Goal: Task Accomplishment & Management: Manage account settings

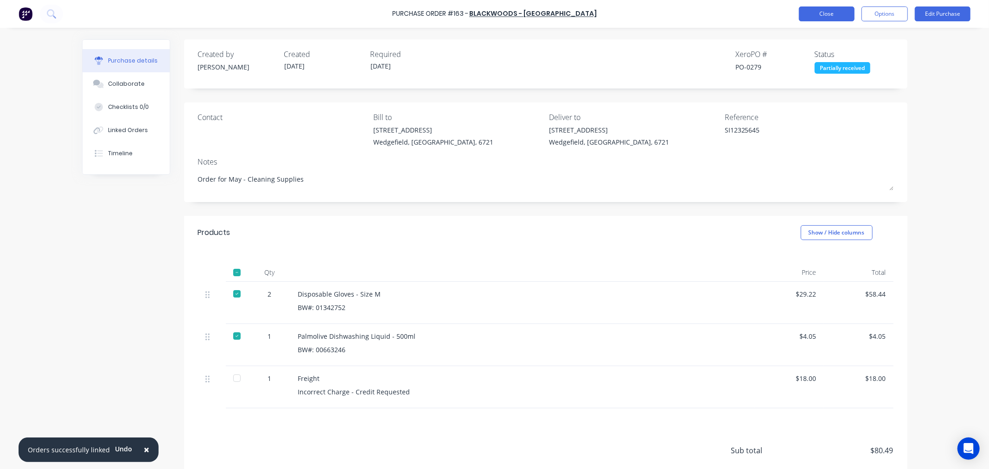
click at [841, 14] on button "Close" at bounding box center [827, 13] width 56 height 15
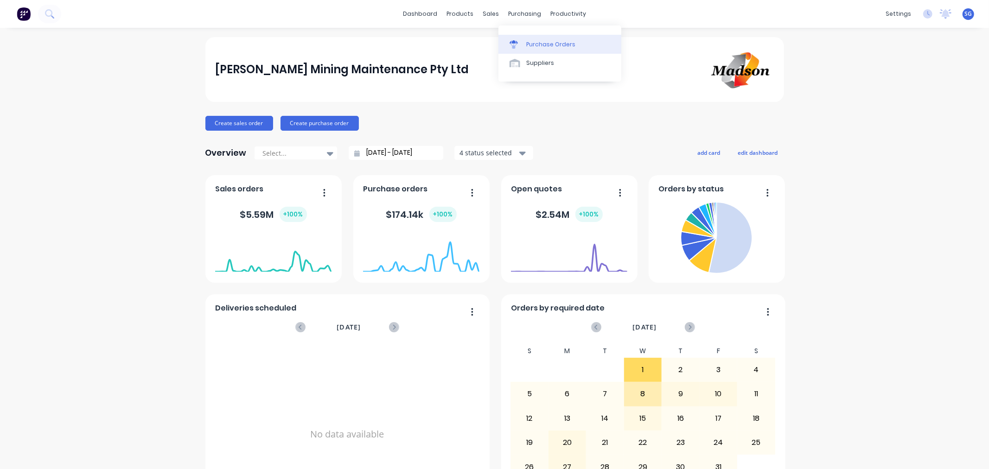
click at [527, 38] on link "Purchase Orders" at bounding box center [559, 44] width 123 height 19
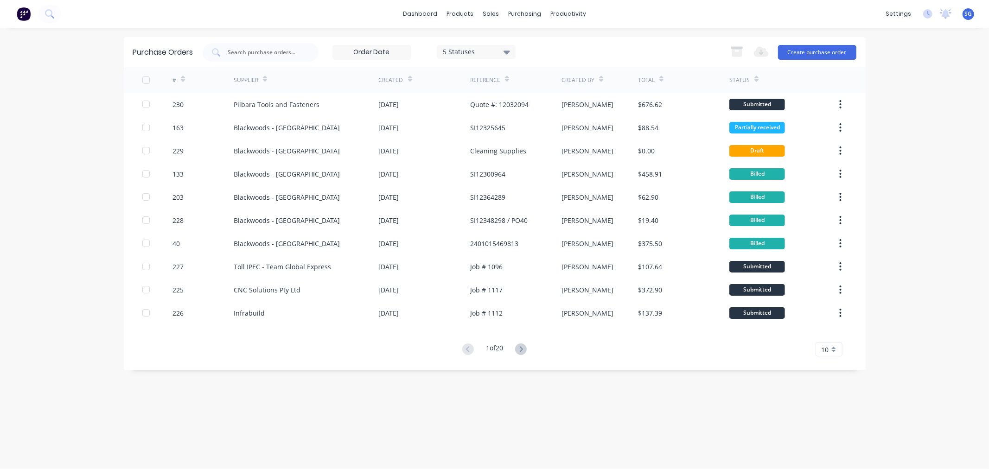
click at [185, 78] on icon at bounding box center [183, 79] width 4 height 7
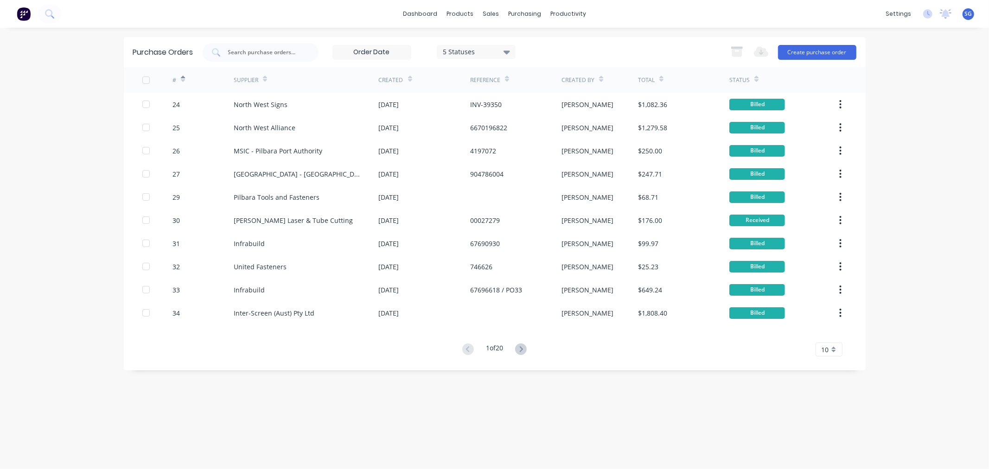
click at [185, 78] on icon at bounding box center [183, 79] width 4 height 7
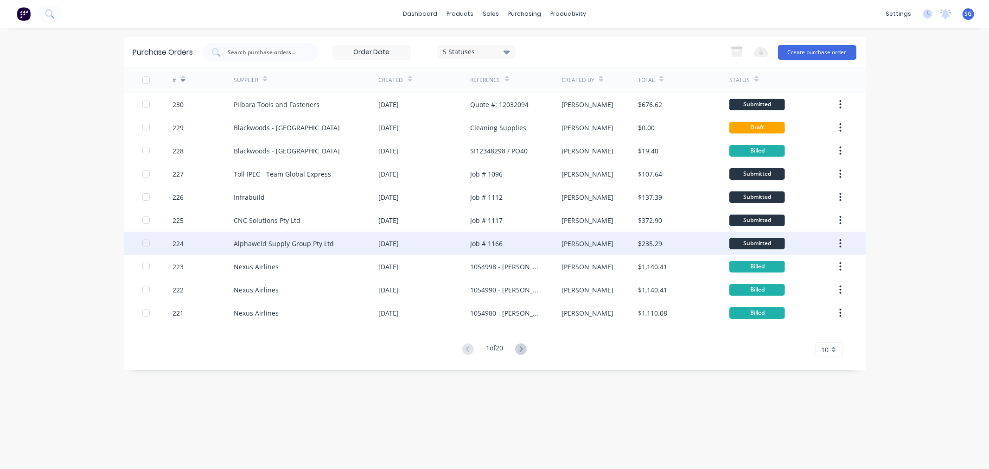
click at [276, 240] on div "Alphaweld Supply Group Pty Ltd" at bounding box center [284, 244] width 100 height 10
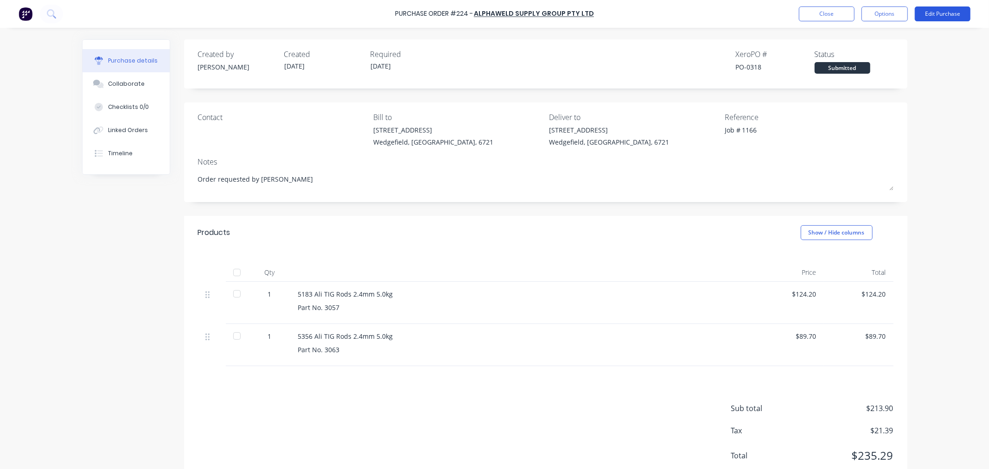
click at [943, 19] on button "Edit Purchase" at bounding box center [943, 13] width 56 height 15
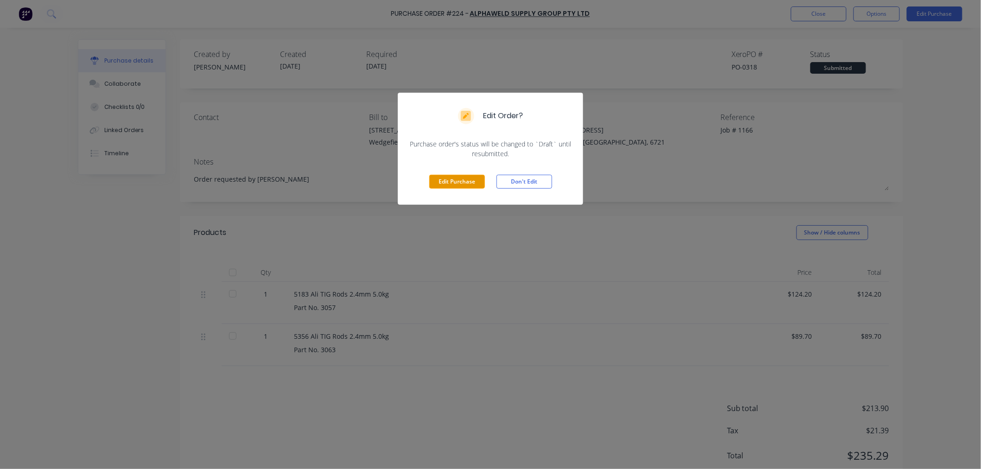
click at [458, 180] on button "Edit Purchase" at bounding box center [457, 182] width 56 height 14
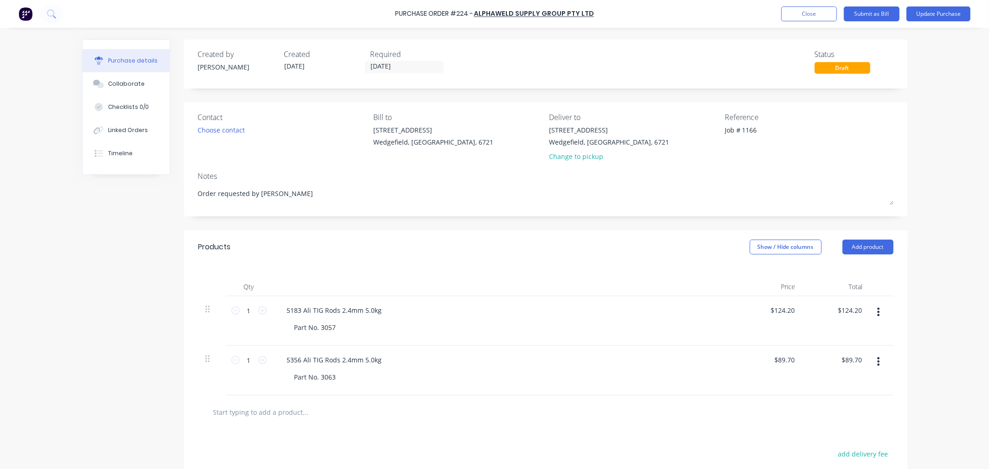
scroll to position [123, 0]
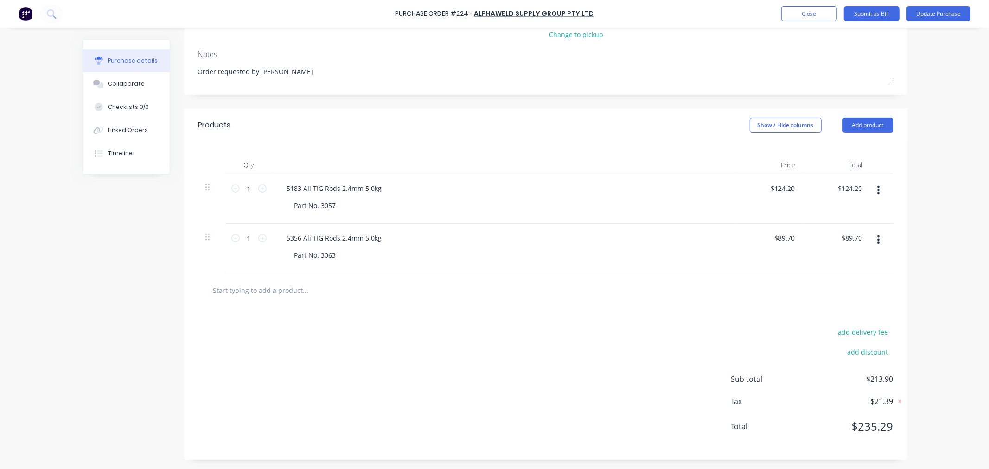
click at [234, 293] on input "text" at bounding box center [305, 290] width 185 height 19
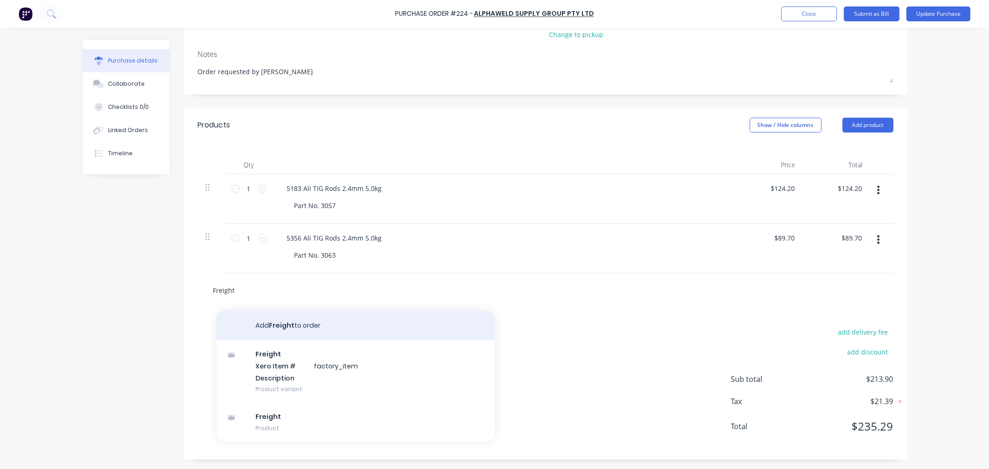
type input "Freight"
click at [271, 325] on button "Add Freight to order" at bounding box center [356, 326] width 278 height 30
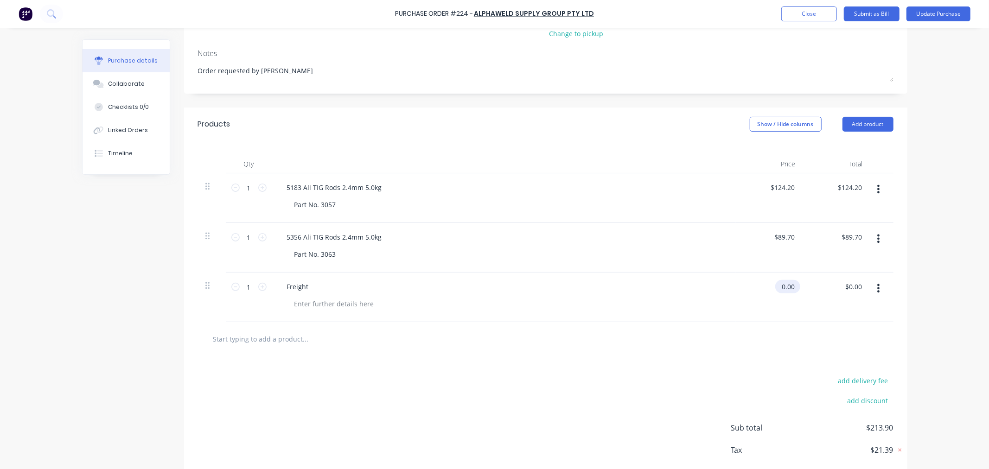
click at [787, 291] on input "0.00" at bounding box center [785, 286] width 21 height 13
click at [787, 291] on input "0.00" at bounding box center [788, 286] width 18 height 13
type input "20"
type input "20.00"
type input "$20.00"
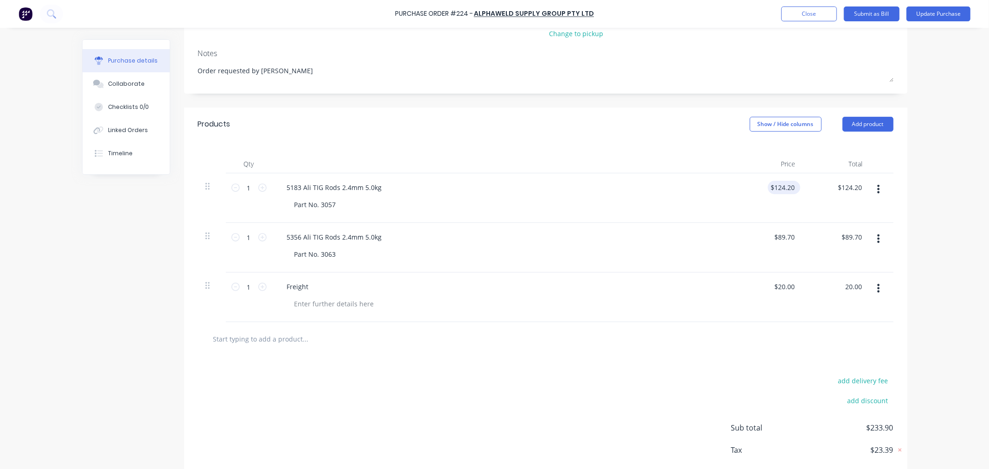
type input "124.20"
type input "$20.00"
click at [784, 191] on input "124.20" at bounding box center [782, 187] width 29 height 13
click at [784, 191] on input "124.20" at bounding box center [784, 187] width 25 height 13
type input "$111.80"
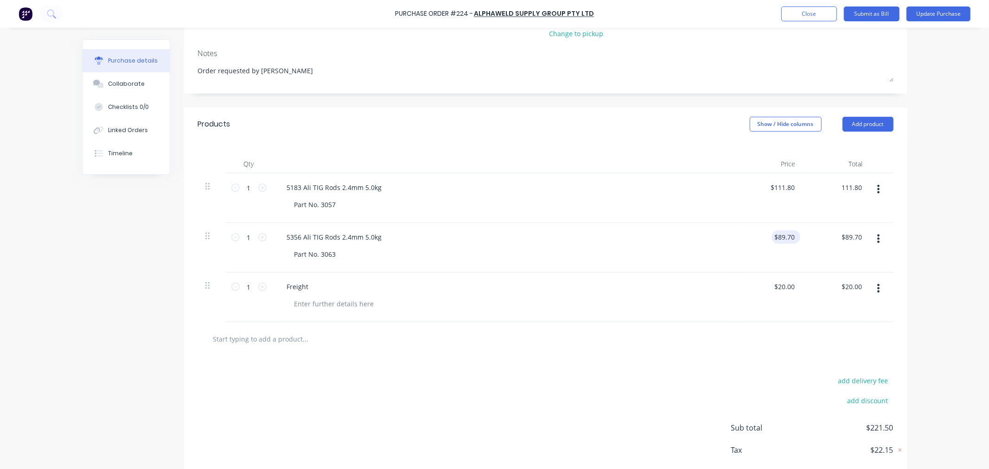
type input "$111.80"
click at [779, 237] on input "89.70" at bounding box center [784, 236] width 25 height 13
click at [779, 237] on input "89.70" at bounding box center [785, 236] width 21 height 13
type input "$82.80"
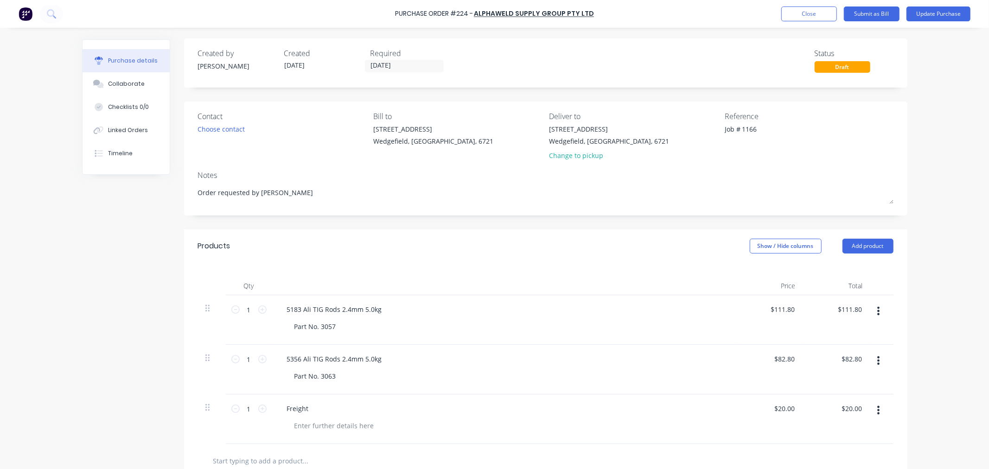
scroll to position [0, 0]
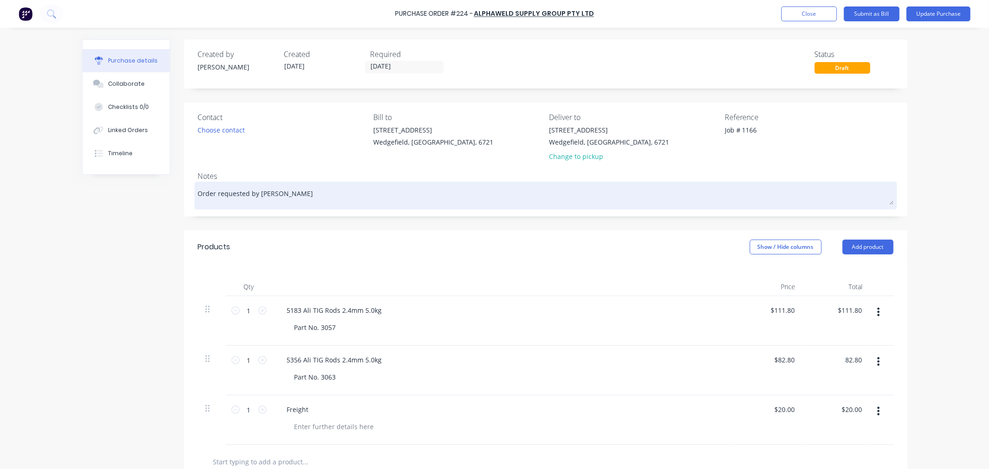
type input "$82.80"
click at [313, 195] on textarea "Order requested by Trent" at bounding box center [545, 194] width 695 height 21
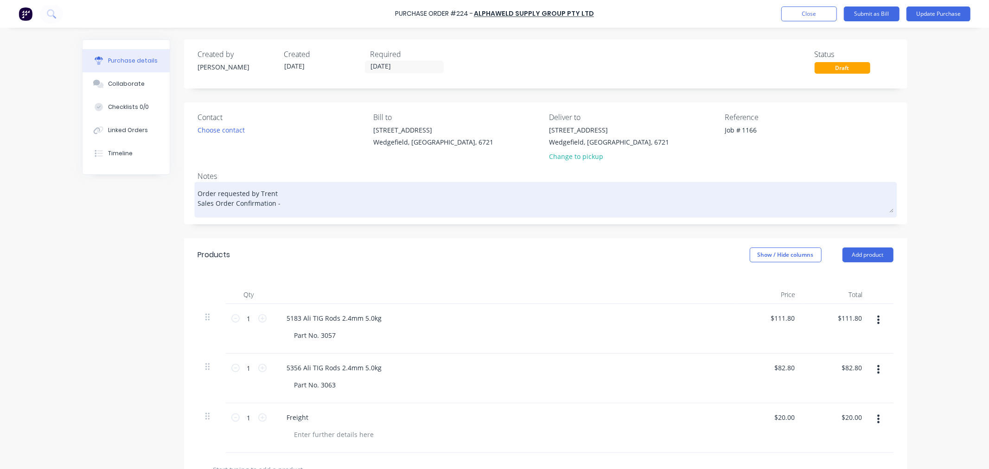
paste textarea "128889"
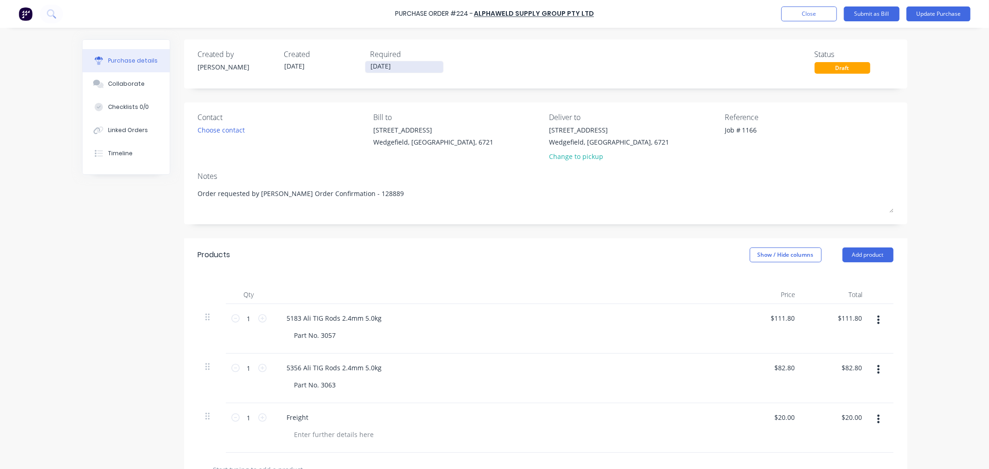
type textarea "Order requested by Trent Sales Order Confirmation - 128889"
click at [437, 64] on input "01/10/25" at bounding box center [404, 67] width 78 height 12
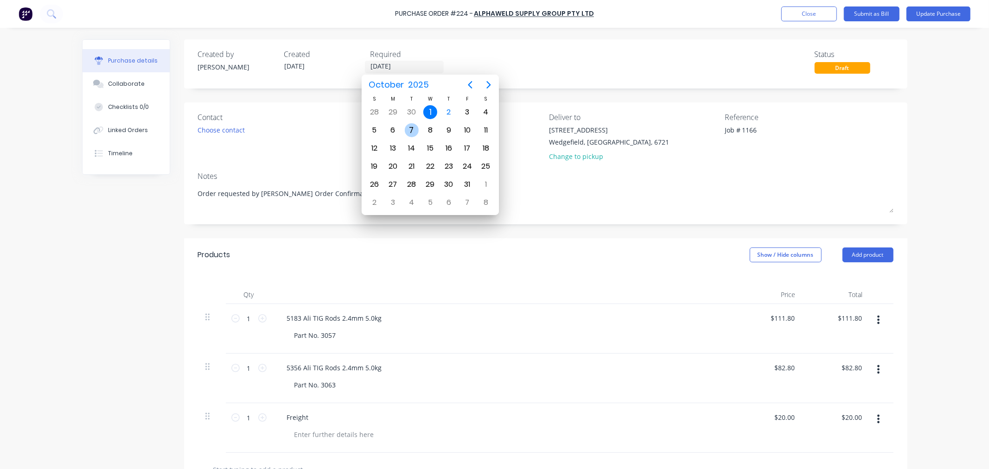
click at [407, 129] on div "7" at bounding box center [412, 130] width 14 height 14
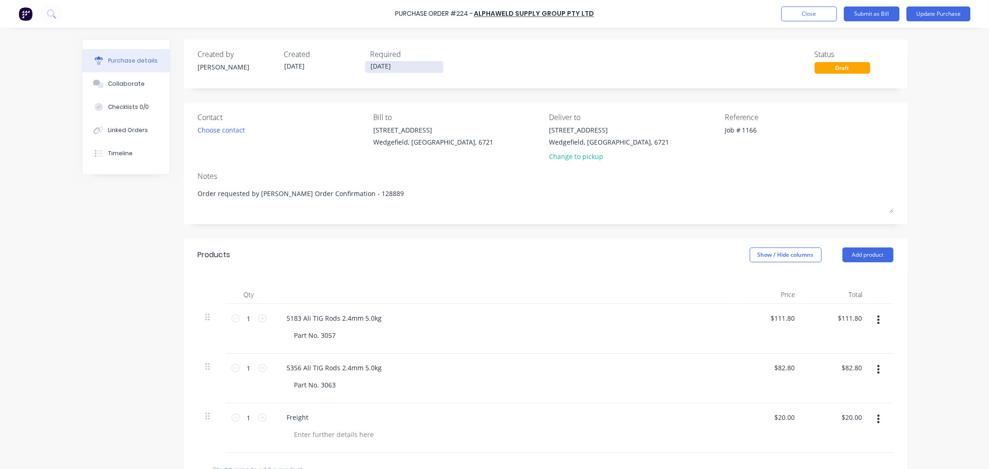
click at [387, 64] on input "07/10/25" at bounding box center [404, 67] width 78 height 12
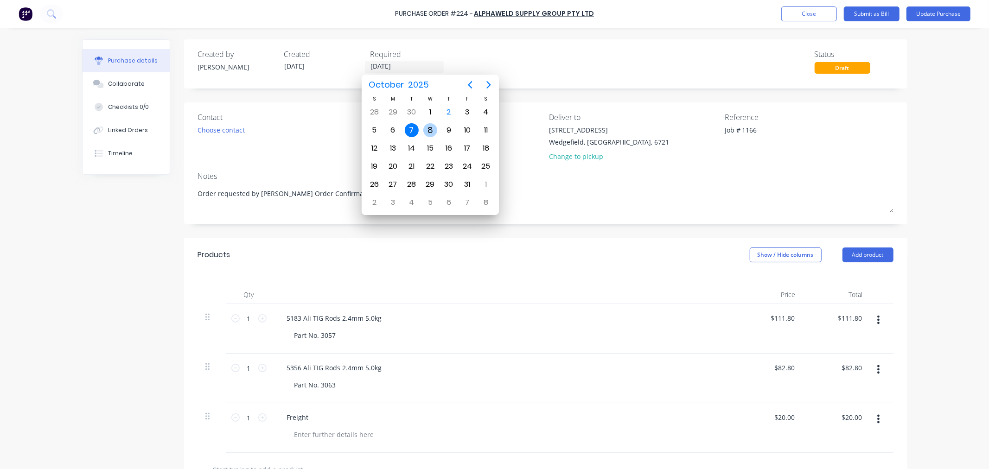
click at [430, 129] on div "8" at bounding box center [430, 130] width 14 height 14
type input "08/10/25"
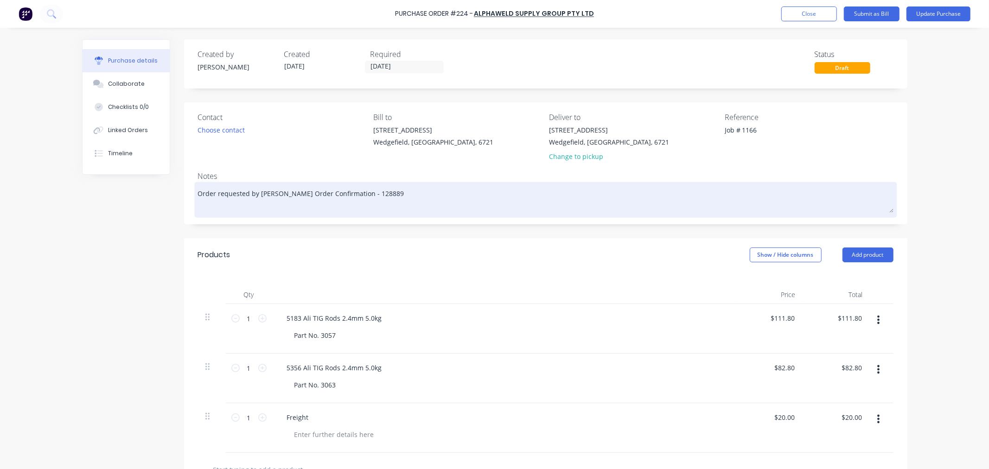
click at [275, 195] on textarea "Order requested by Trent Sales Order Confirmation - 128889" at bounding box center [545, 198] width 695 height 29
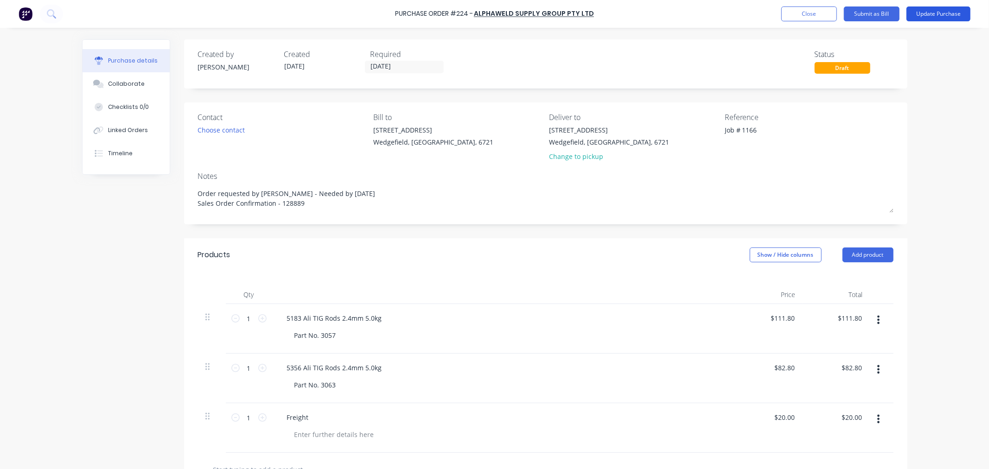
type textarea "Order requested by Trent - Needed by Wednesday 08/10 Sales Order Confirmation -…"
click at [932, 13] on button "Update Purchase" at bounding box center [938, 13] width 64 height 15
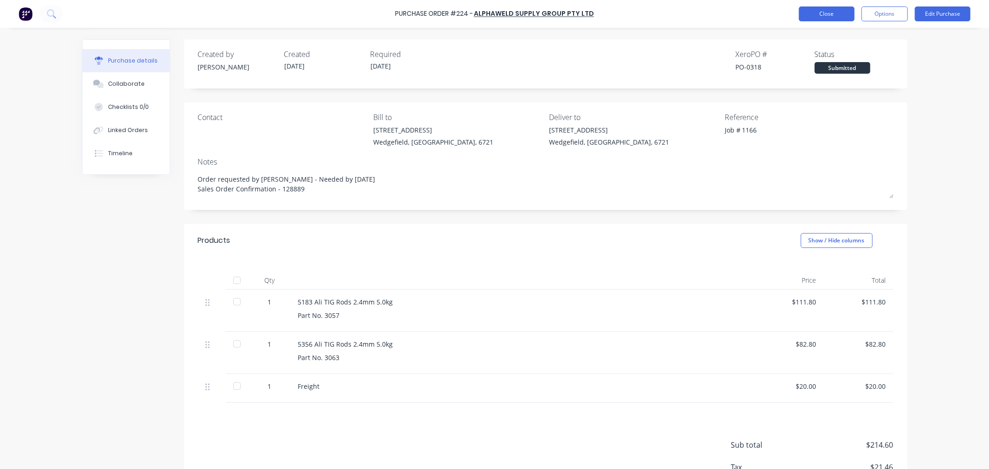
click at [822, 16] on button "Close" at bounding box center [827, 13] width 56 height 15
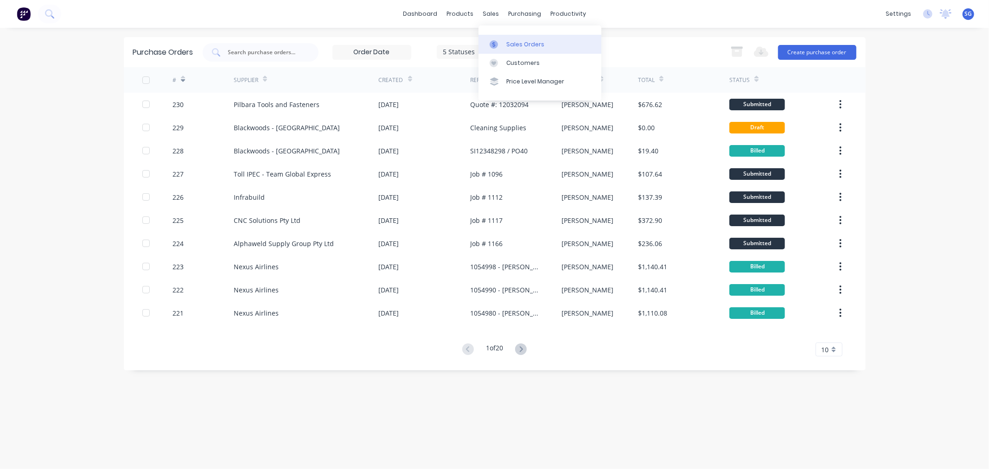
click at [508, 38] on link "Sales Orders" at bounding box center [539, 44] width 123 height 19
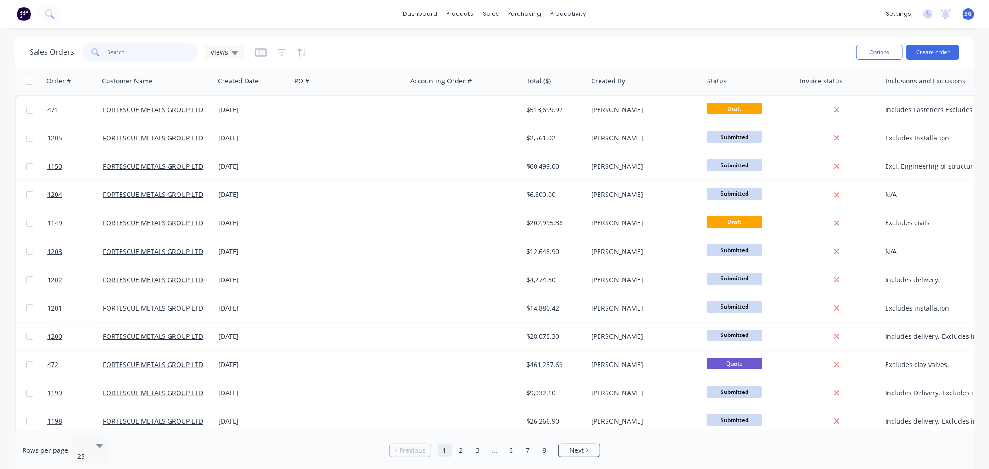
click at [129, 56] on input "text" at bounding box center [153, 52] width 90 height 19
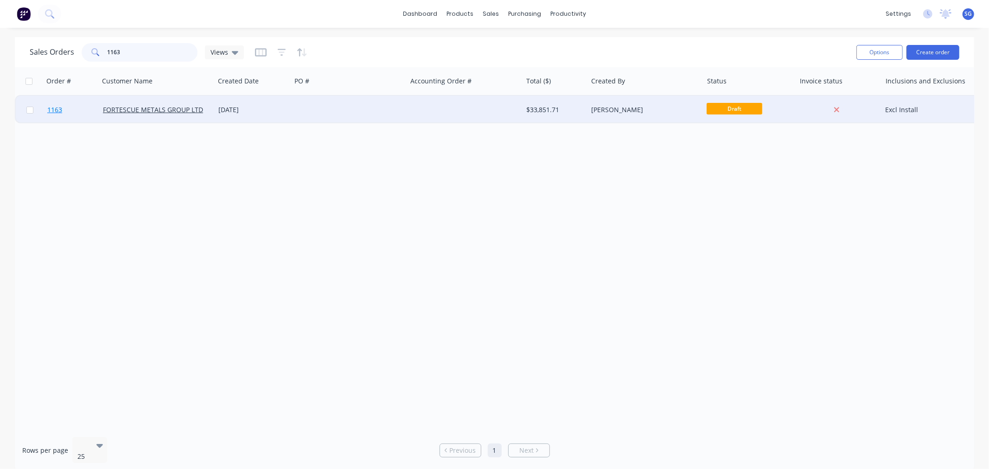
type input "1163"
click at [50, 111] on span "1163" at bounding box center [54, 109] width 15 height 9
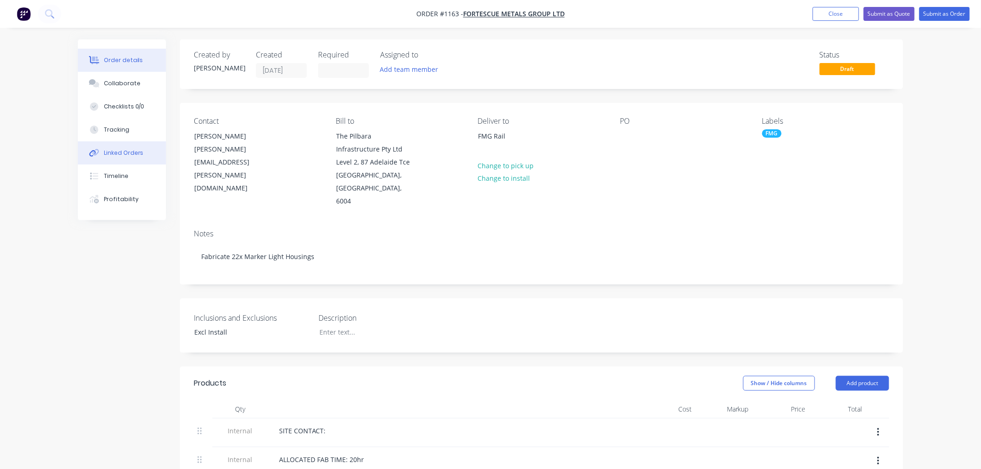
click at [124, 153] on div "Linked Orders" at bounding box center [124, 153] width 40 height 8
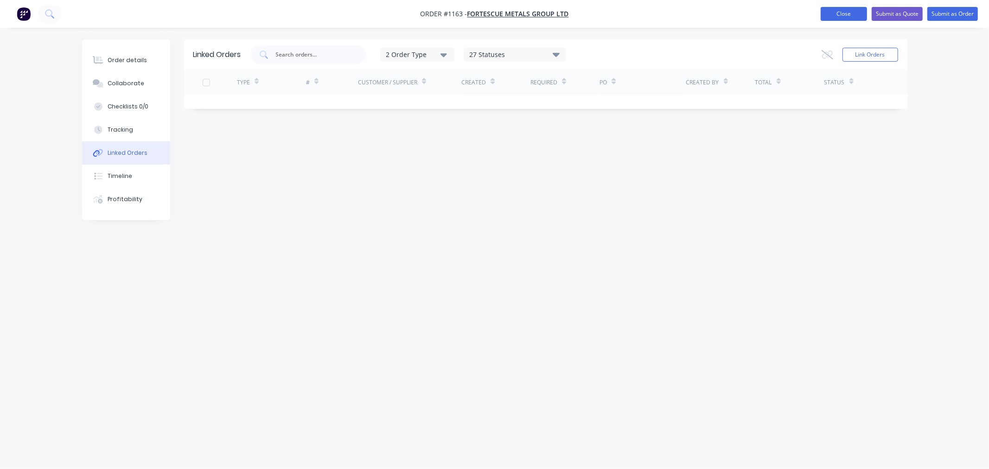
click at [841, 19] on button "Close" at bounding box center [844, 14] width 46 height 14
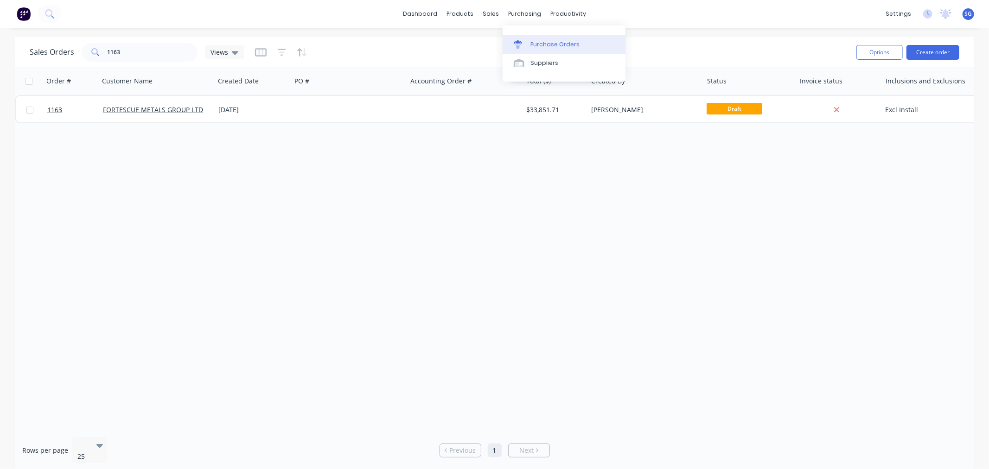
click at [544, 46] on div "Purchase Orders" at bounding box center [554, 44] width 49 height 8
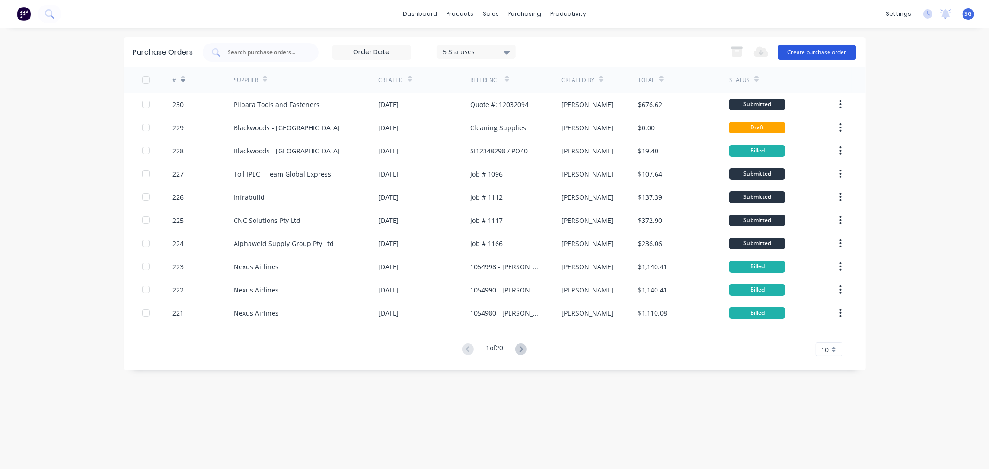
click at [798, 49] on button "Create purchase order" at bounding box center [817, 52] width 78 height 15
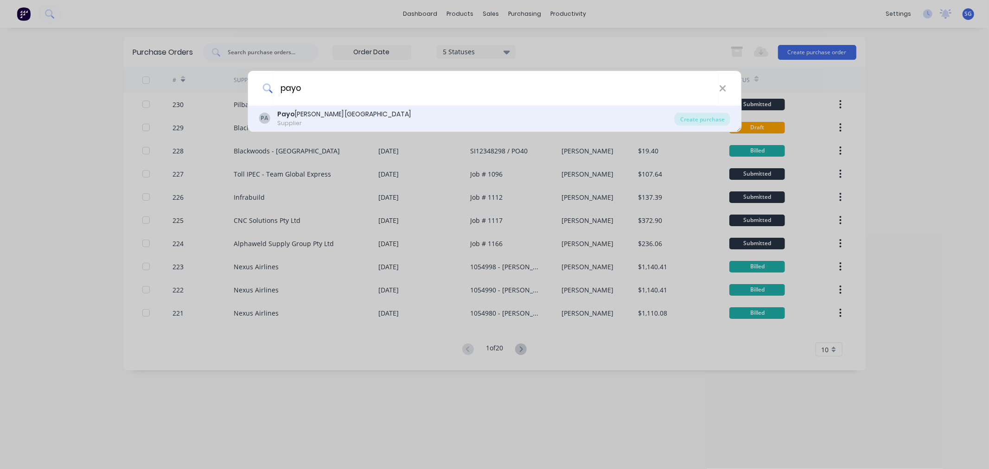
type input "payo"
click at [309, 112] on div "Payo neer Australia" at bounding box center [344, 114] width 134 height 10
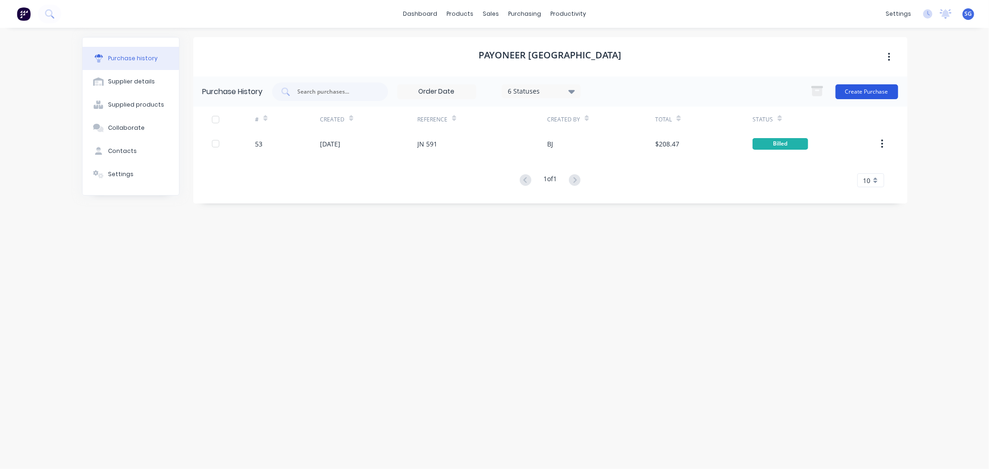
click at [867, 91] on button "Create Purchase" at bounding box center [866, 91] width 63 height 15
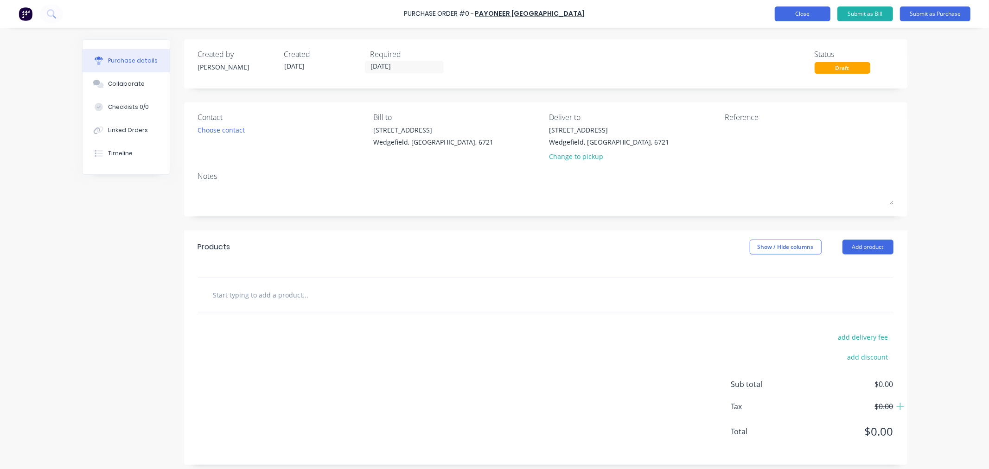
click at [821, 20] on button "Close" at bounding box center [803, 13] width 56 height 15
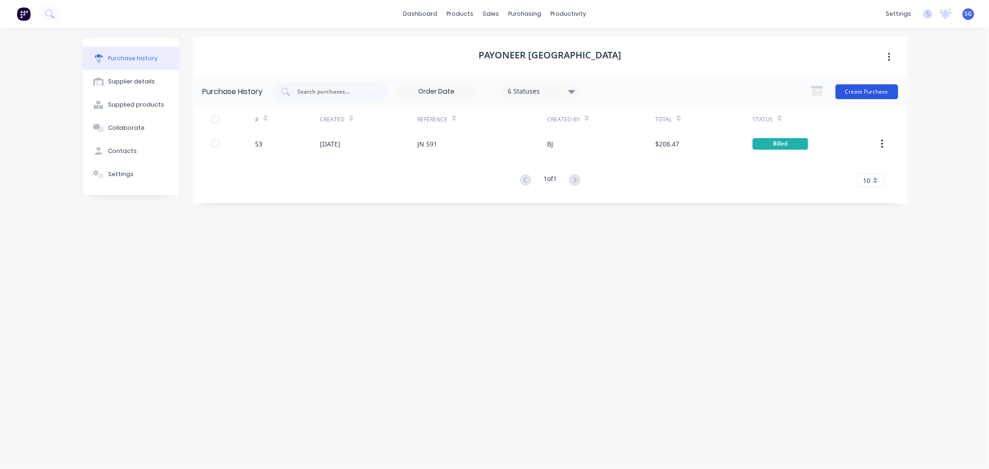
click at [865, 89] on button "Create Purchase" at bounding box center [866, 91] width 63 height 15
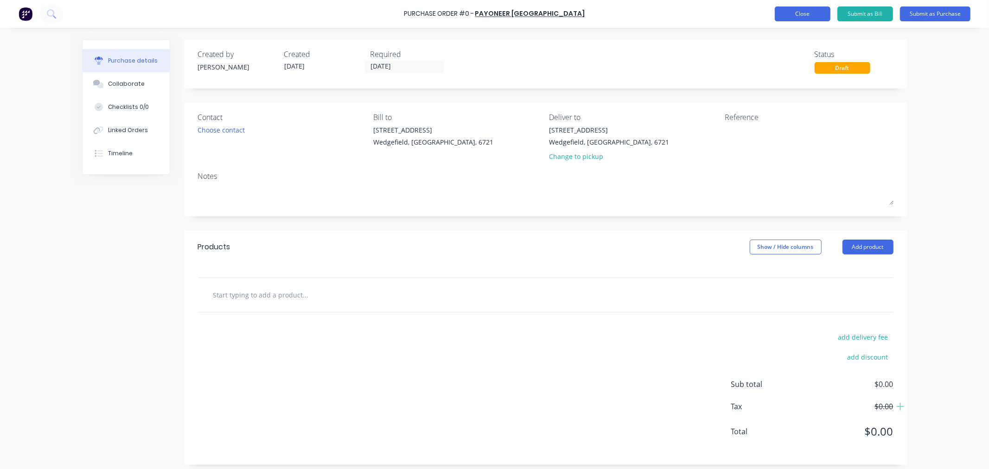
click at [810, 8] on button "Close" at bounding box center [803, 13] width 56 height 15
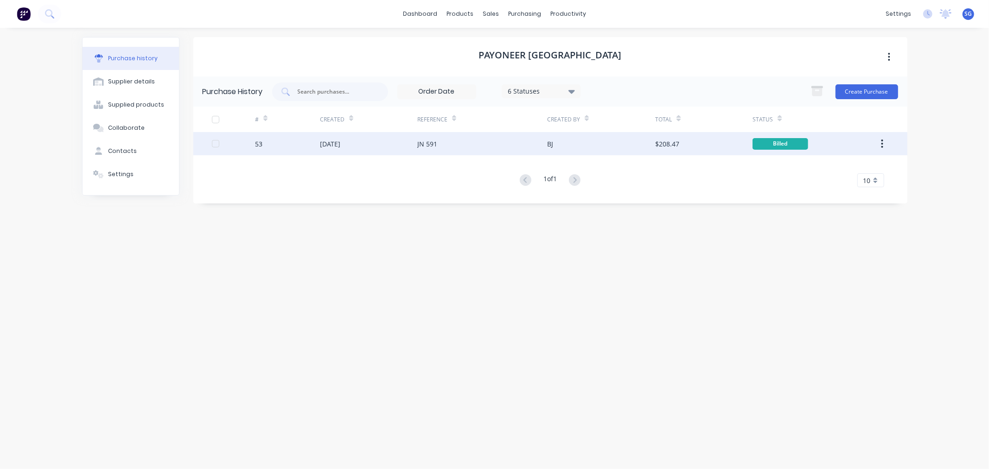
click at [331, 146] on div "09 Sep 2025" at bounding box center [330, 144] width 20 height 10
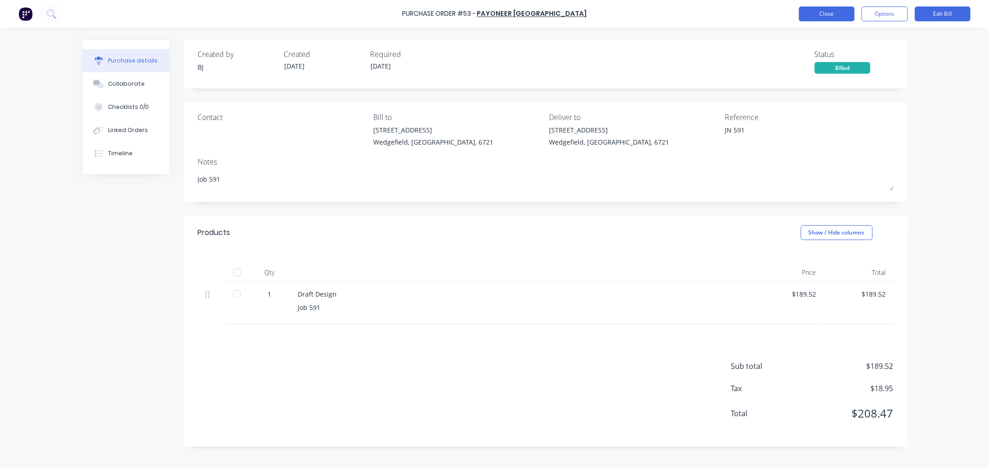
click at [831, 19] on button "Close" at bounding box center [827, 13] width 56 height 15
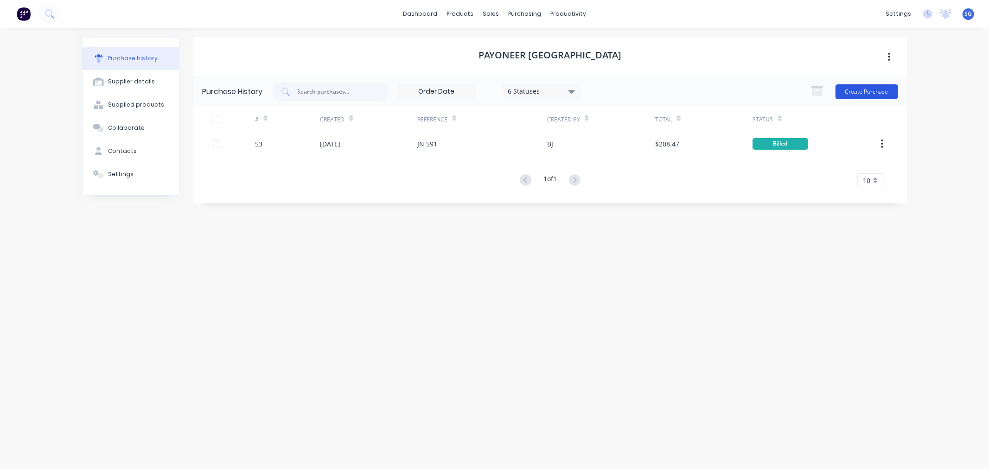
click at [854, 93] on button "Create Purchase" at bounding box center [866, 91] width 63 height 15
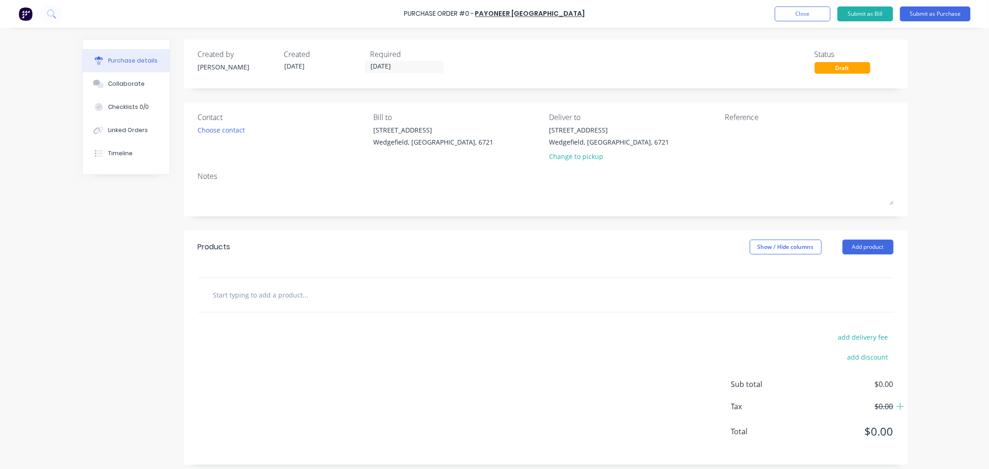
click at [234, 298] on input "text" at bounding box center [305, 295] width 185 height 19
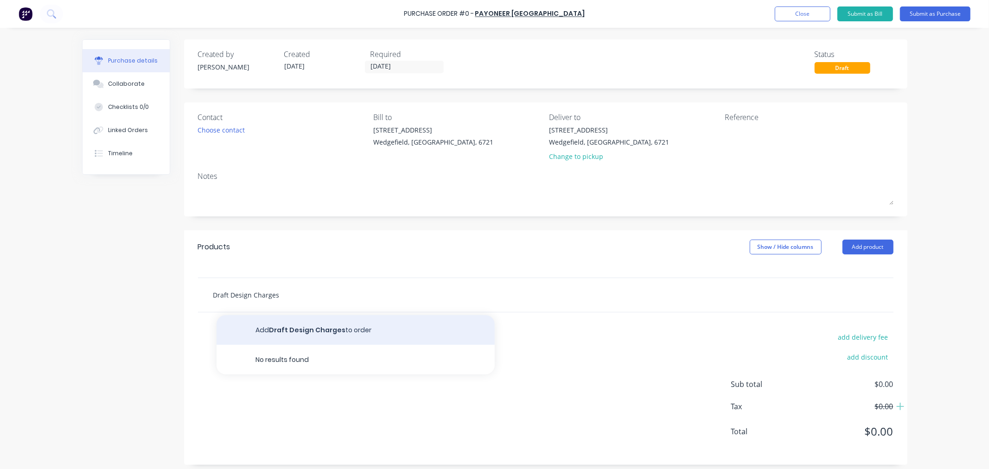
type input "Draft Design Charges"
click at [319, 339] on button "Add Draft Design Charges to order" at bounding box center [356, 330] width 278 height 30
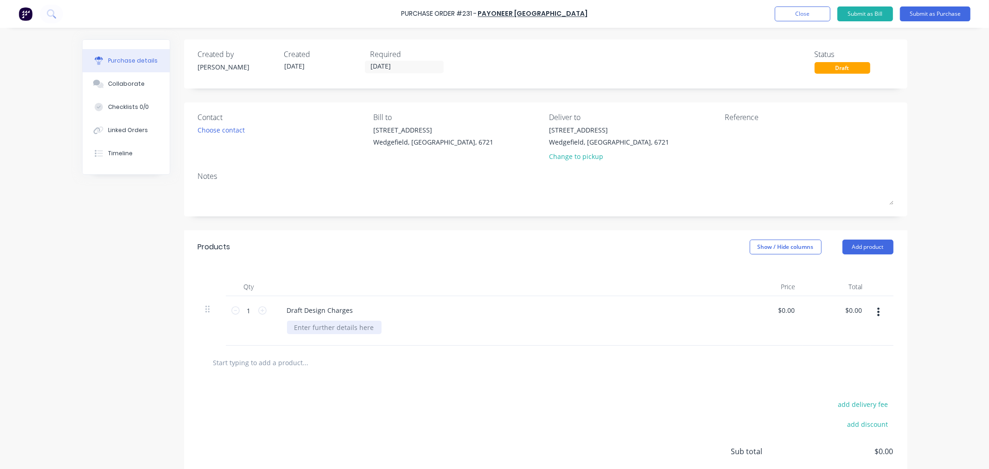
click at [306, 328] on div at bounding box center [334, 327] width 95 height 13
click at [779, 307] on input "0.00" at bounding box center [788, 310] width 18 height 13
type input "$94.98"
drag, startPoint x: 743, startPoint y: 147, endPoint x: 742, endPoint y: 136, distance: 10.2
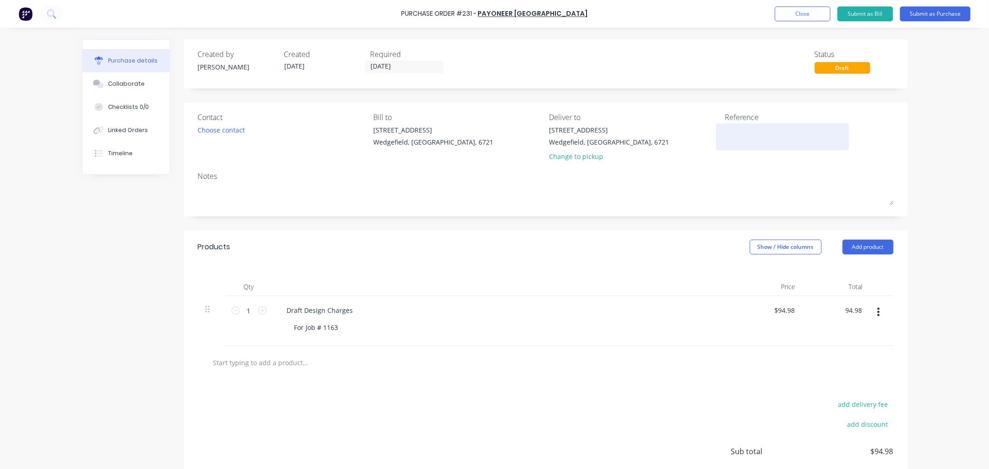
click at [743, 147] on div at bounding box center [783, 136] width 116 height 23
type input "$94.98"
click at [741, 135] on textarea at bounding box center [783, 135] width 116 height 21
paste textarea "895696737"
type textarea "895696737"
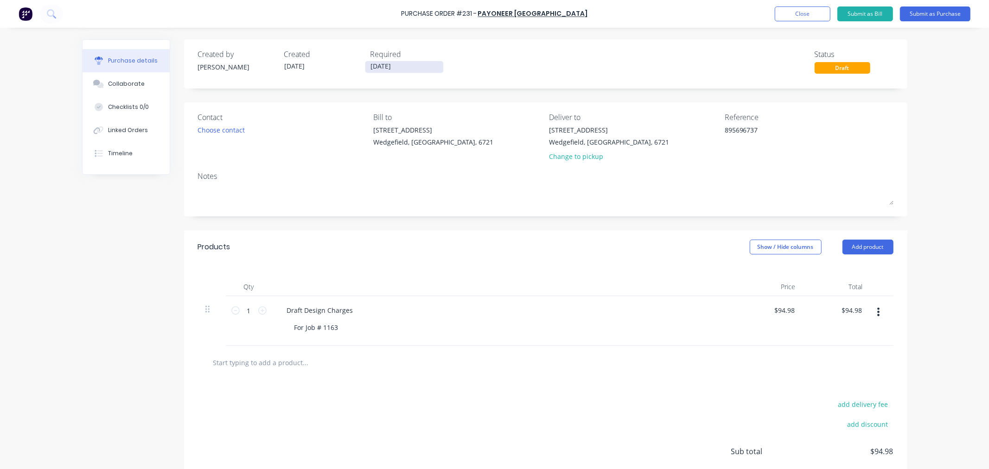
click at [390, 69] on input "02/10/25" at bounding box center [404, 67] width 78 height 12
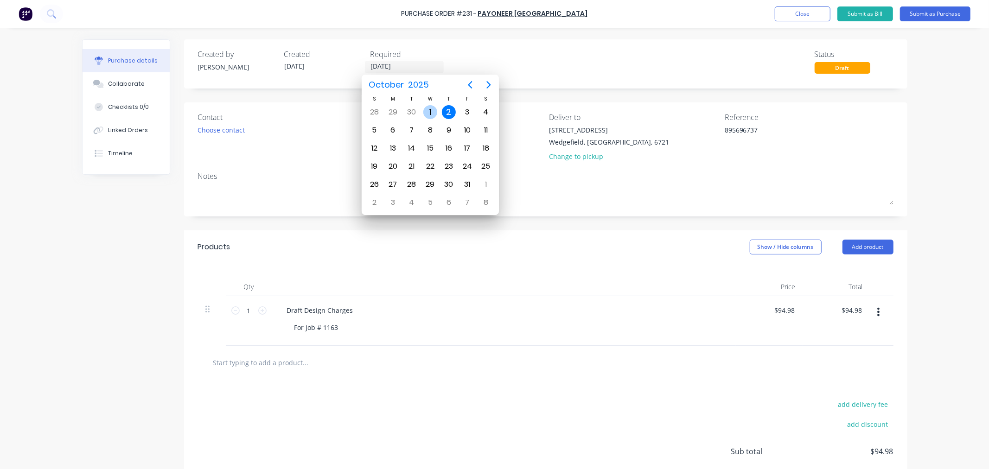
click at [429, 114] on div "1" at bounding box center [430, 112] width 14 height 14
type input "01/10/25"
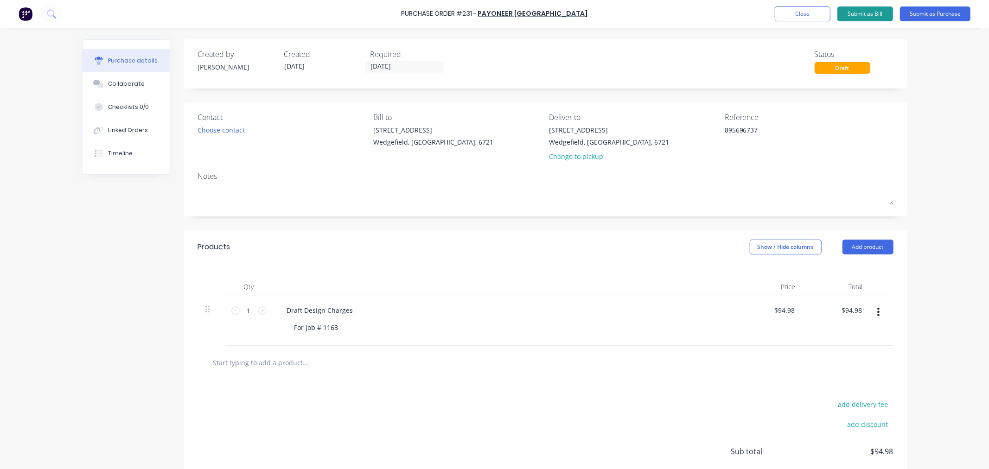
click at [860, 16] on button "Submit as Bill" at bounding box center [865, 13] width 56 height 15
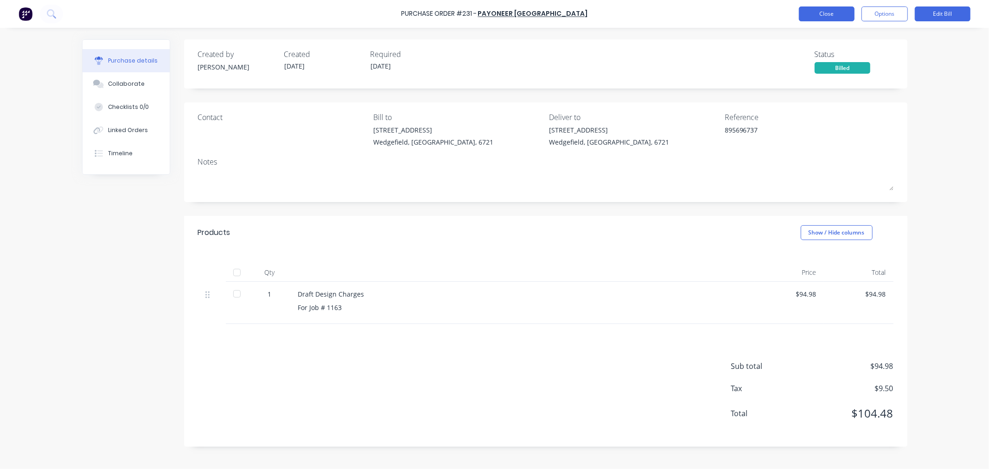
click at [819, 15] on button "Close" at bounding box center [827, 13] width 56 height 15
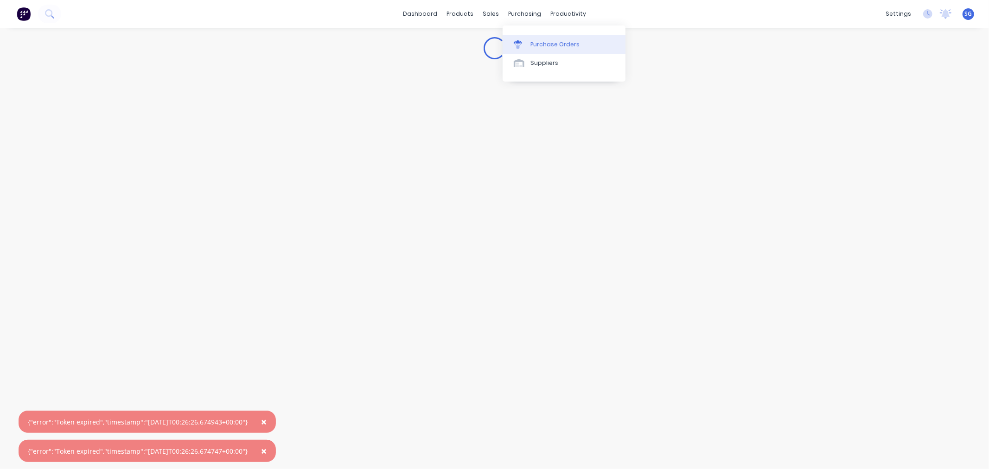
click at [540, 44] on div "Purchase Orders" at bounding box center [554, 44] width 49 height 8
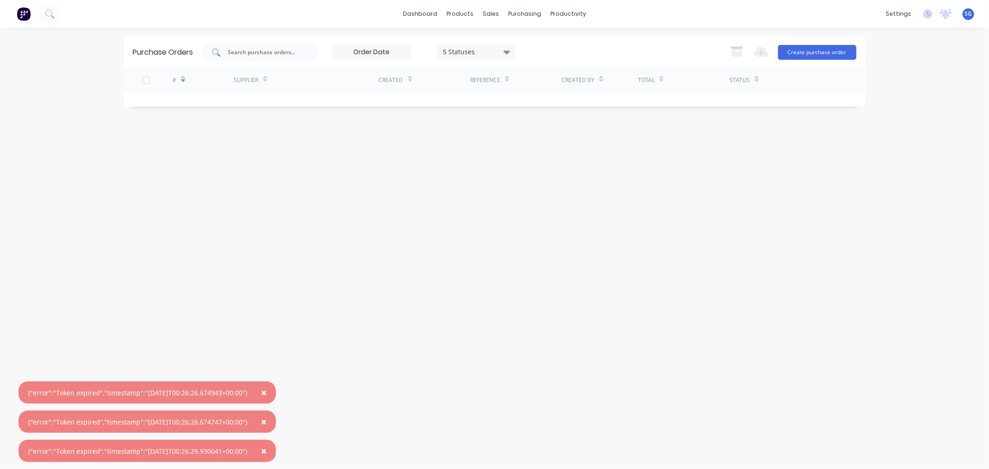
click at [260, 52] on input "text" at bounding box center [265, 52] width 77 height 9
type input "industrial"
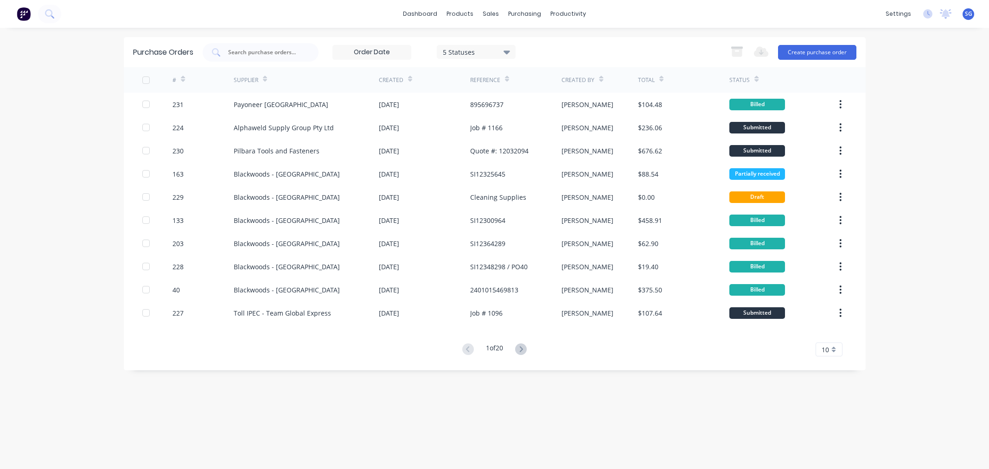
click at [239, 54] on input "text" at bounding box center [265, 52] width 77 height 9
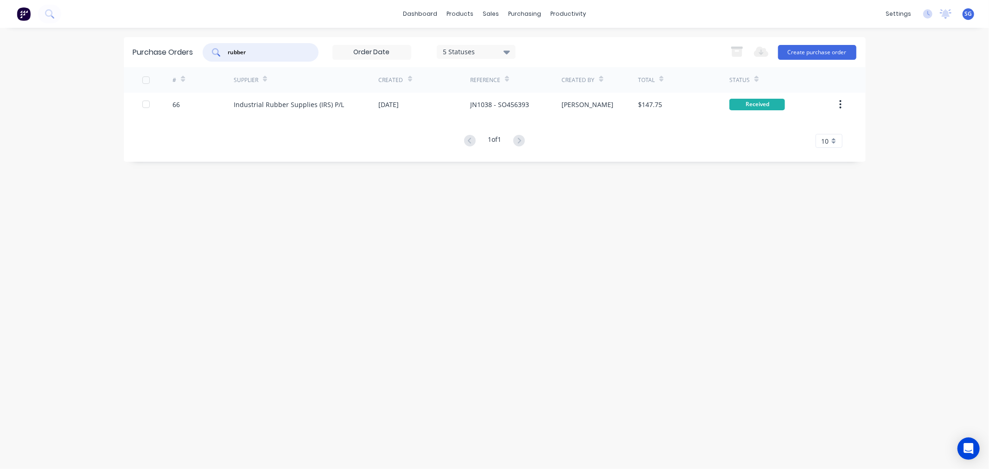
type input "rubber"
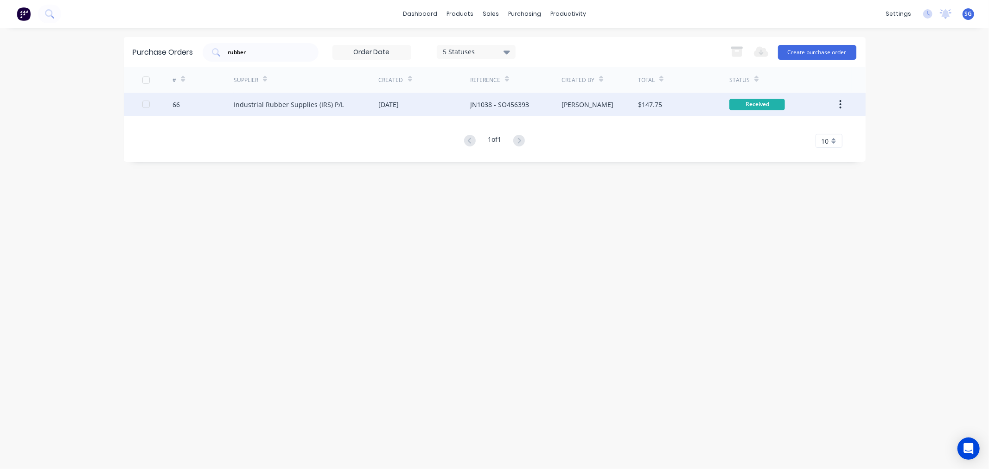
click at [397, 103] on div "[DATE]" at bounding box center [389, 105] width 20 height 10
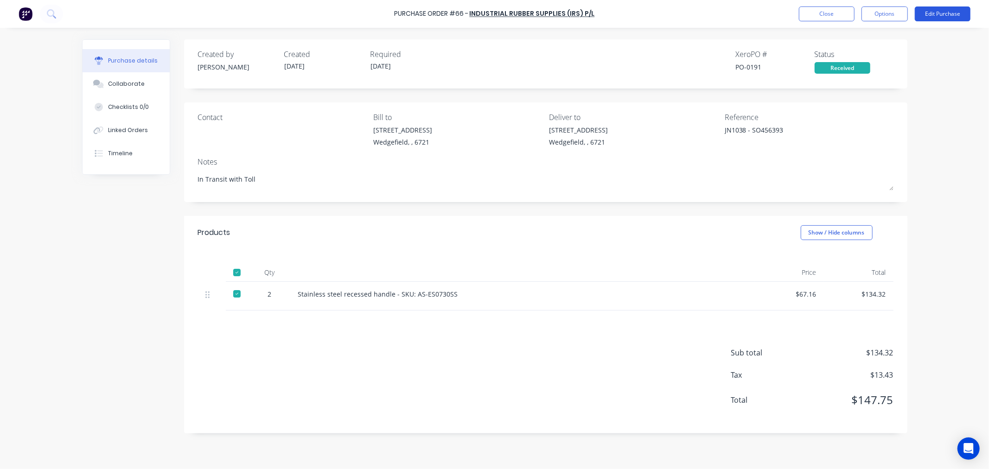
click at [951, 15] on button "Edit Purchase" at bounding box center [943, 13] width 56 height 15
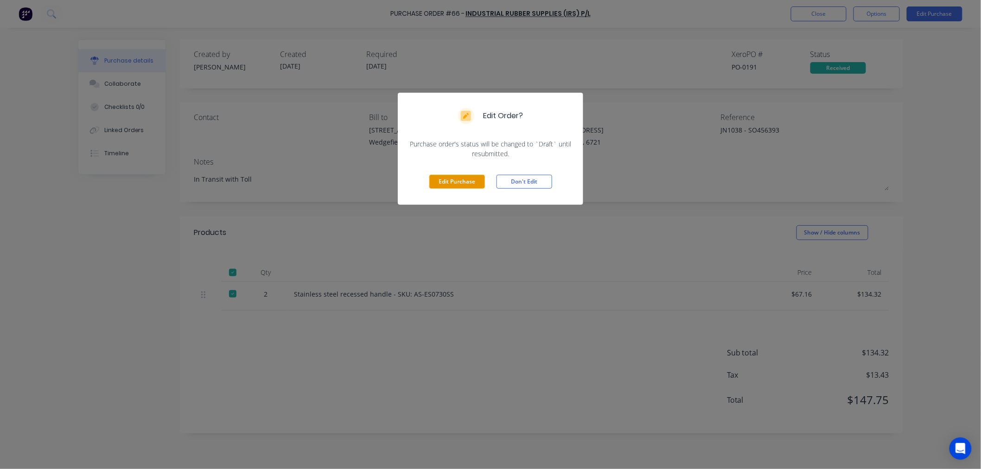
click at [465, 179] on button "Edit Purchase" at bounding box center [457, 182] width 56 height 14
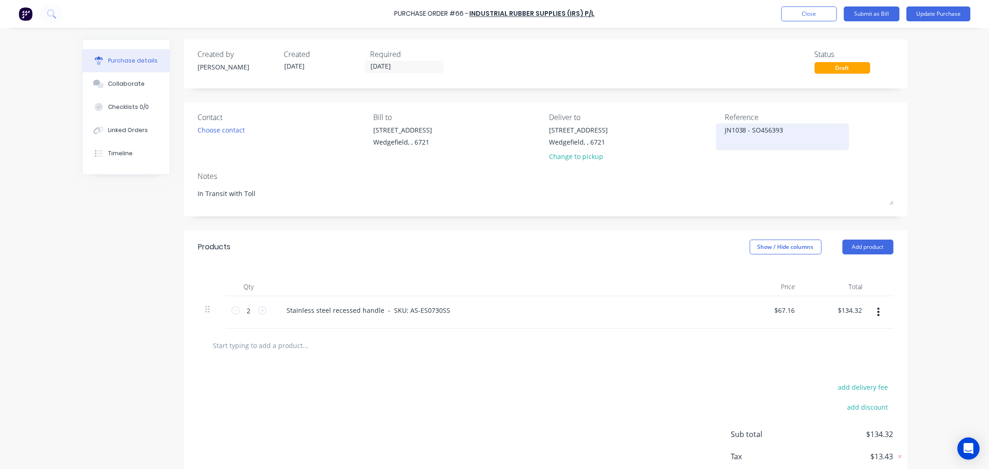
click at [773, 134] on textarea "JN1038 - SO456393" at bounding box center [783, 135] width 116 height 21
drag, startPoint x: 786, startPoint y: 130, endPoint x: 648, endPoint y: 131, distance: 138.2
click at [648, 131] on div "Contact Choose contact Bill to 20 Munda Way Wedgefield, , 6721 Deliver to 20 Mu…" at bounding box center [545, 139] width 695 height 54
click at [755, 144] on textarea "JN1038 - SO456393" at bounding box center [783, 135] width 116 height 21
drag, startPoint x: 747, startPoint y: 132, endPoint x: 664, endPoint y: 131, distance: 83.5
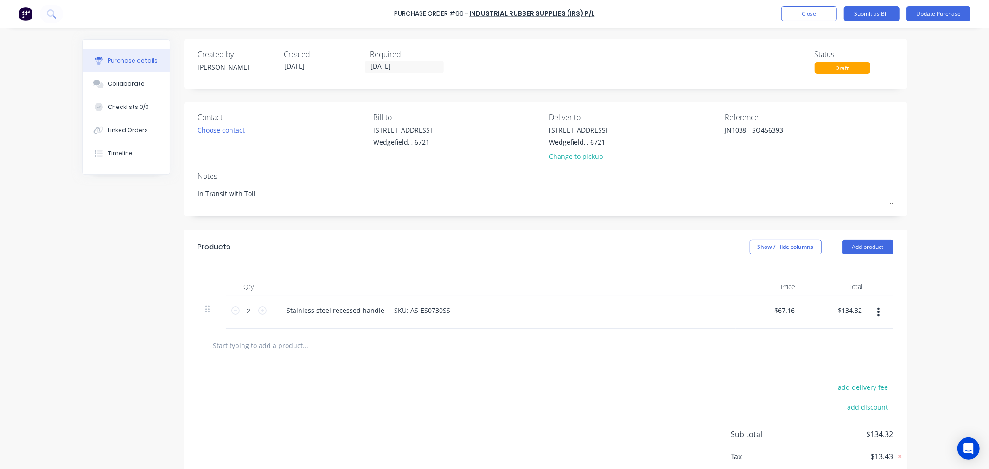
click at [664, 131] on div "Contact Choose contact Bill to 20 Munda Way Wedgefield, , 6721 Deliver to 20 Mu…" at bounding box center [545, 139] width 695 height 54
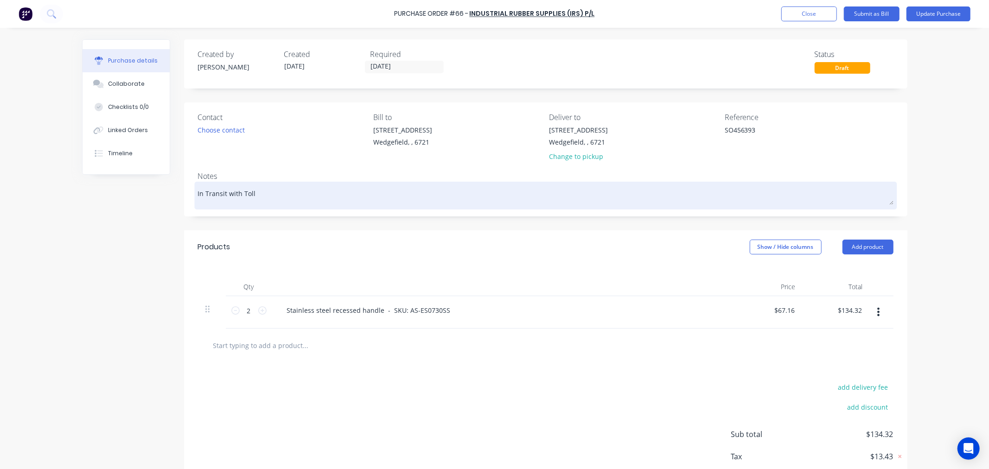
type textarea "SO456393"
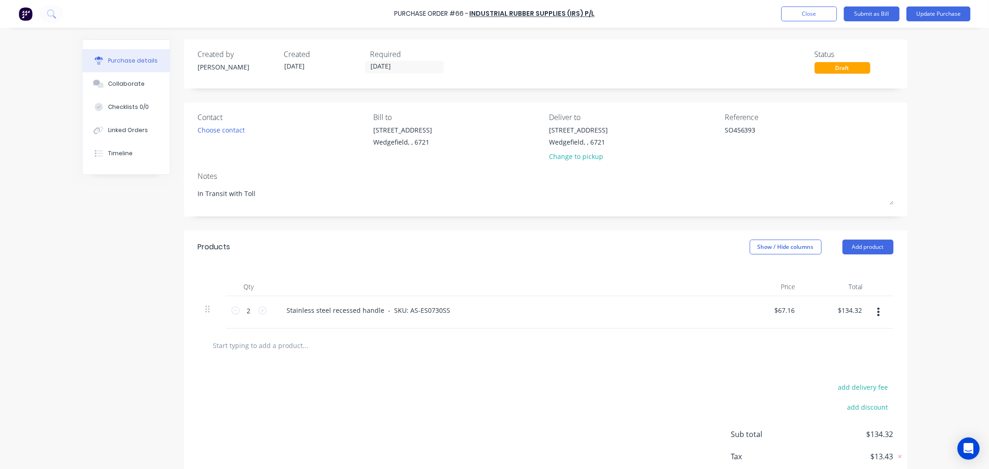
drag, startPoint x: 266, startPoint y: 196, endPoint x: 155, endPoint y: 192, distance: 110.9
click at [155, 192] on div "Created by Sarah Created 11/09/25 Required 19/09/25 Status Draft Contact Choose…" at bounding box center [494, 277] width 825 height 476
paste textarea "JN1038 -"
type textarea "JN1038 - Delivered"
click at [884, 15] on button "Submit as Bill" at bounding box center [872, 13] width 56 height 15
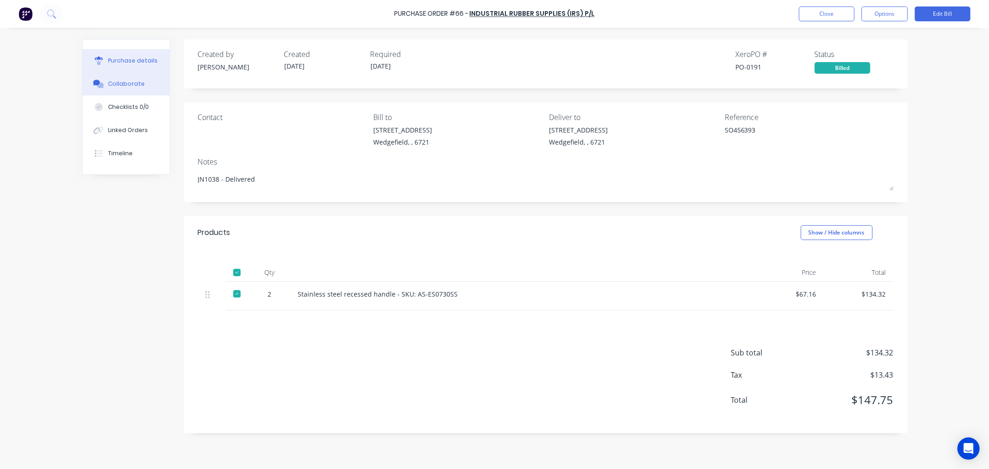
click at [126, 83] on div "Collaborate" at bounding box center [126, 84] width 37 height 8
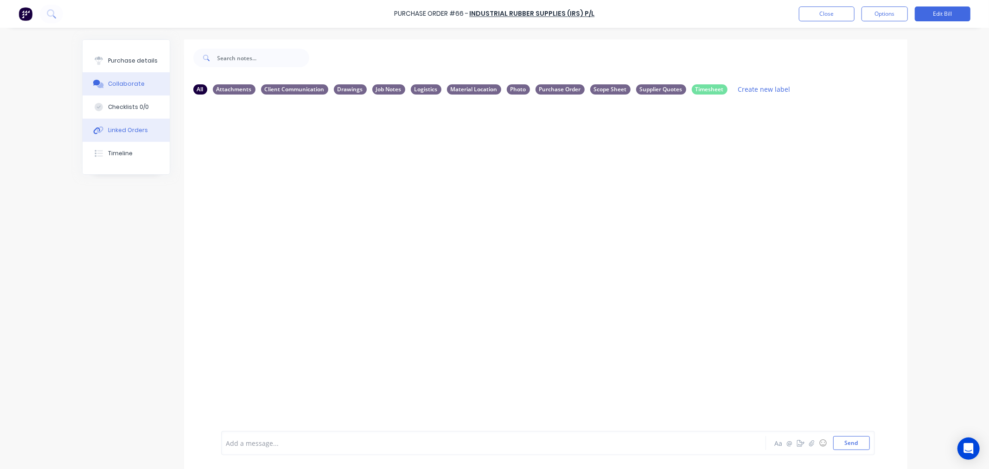
click at [108, 128] on div "Linked Orders" at bounding box center [128, 130] width 40 height 8
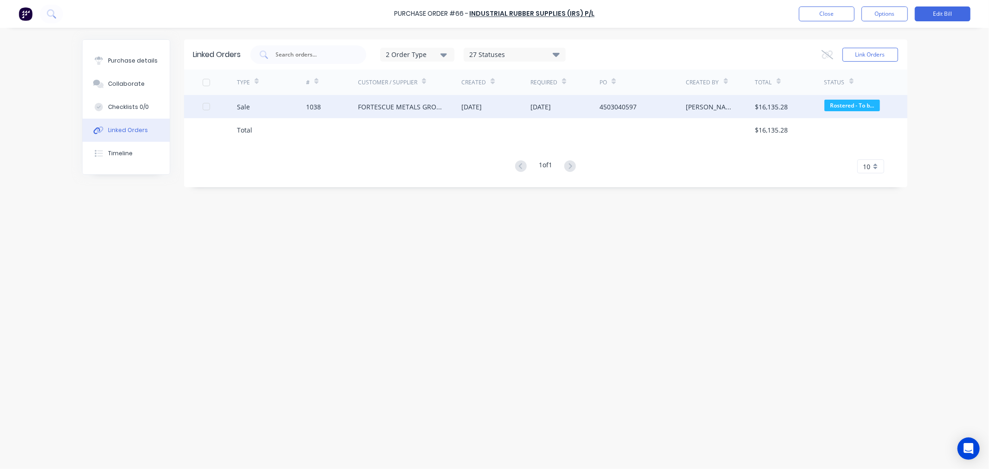
click at [317, 108] on div "1038" at bounding box center [313, 107] width 15 height 10
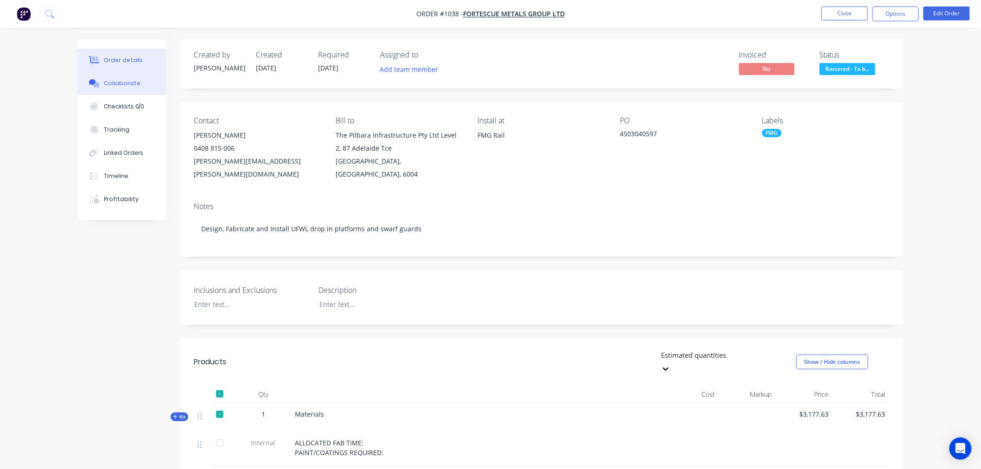
click at [112, 81] on div "Collaborate" at bounding box center [122, 83] width 37 height 8
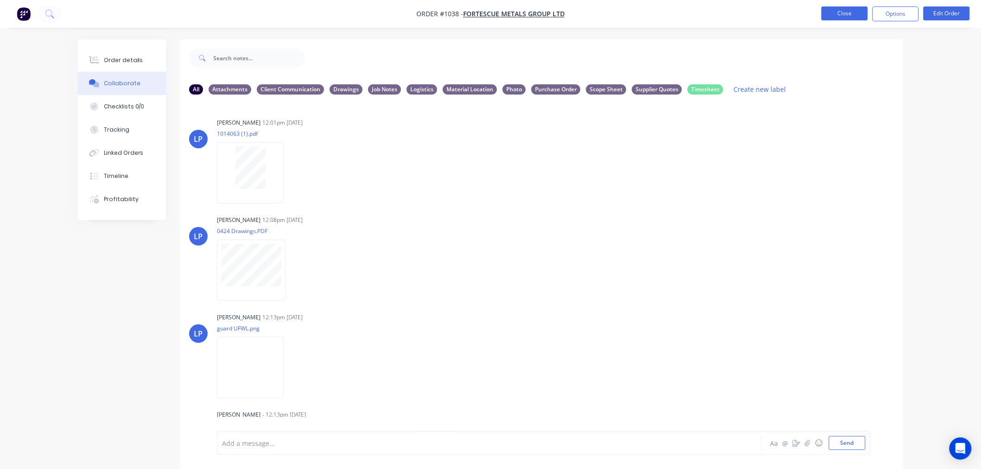
click at [832, 13] on button "Close" at bounding box center [845, 13] width 46 height 14
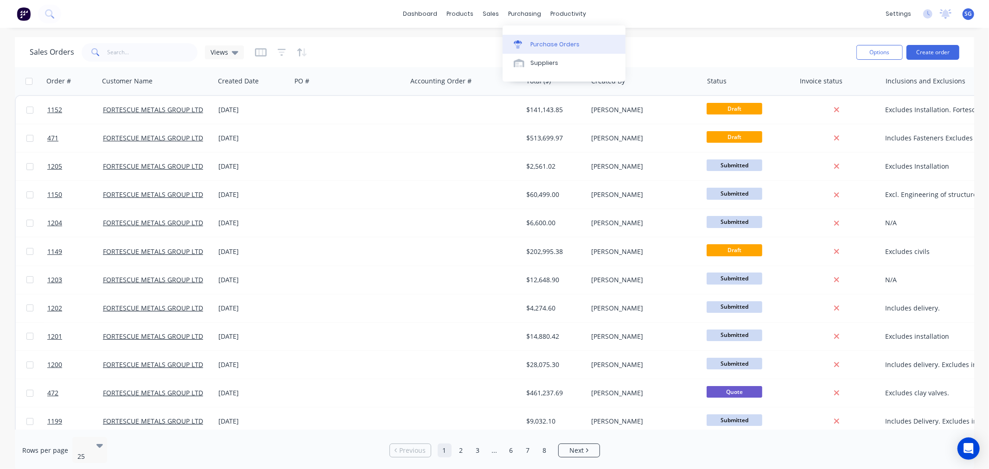
click at [547, 43] on div "Purchase Orders" at bounding box center [554, 44] width 49 height 8
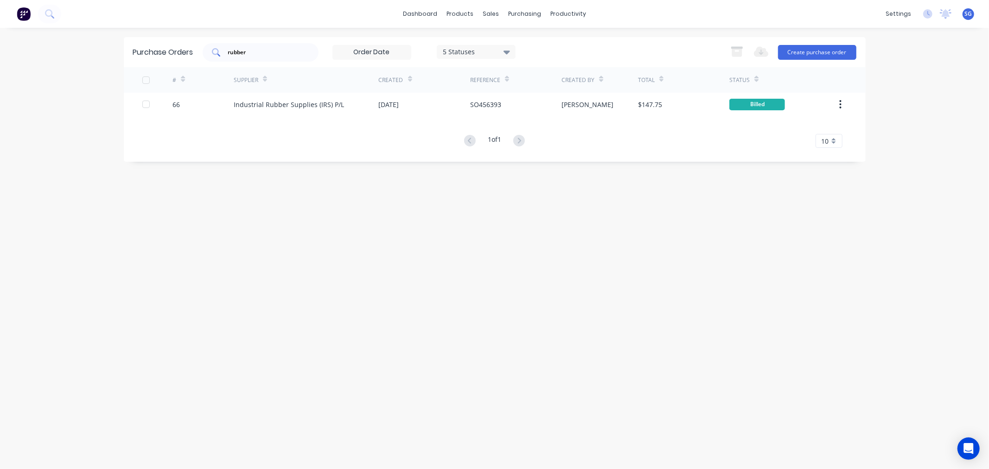
click at [242, 56] on input "rubber" at bounding box center [265, 52] width 77 height 9
drag, startPoint x: 255, startPoint y: 60, endPoint x: 212, endPoint y: 56, distance: 42.9
click at [212, 57] on div "avm" at bounding box center [261, 52] width 116 height 19
type input "arb"
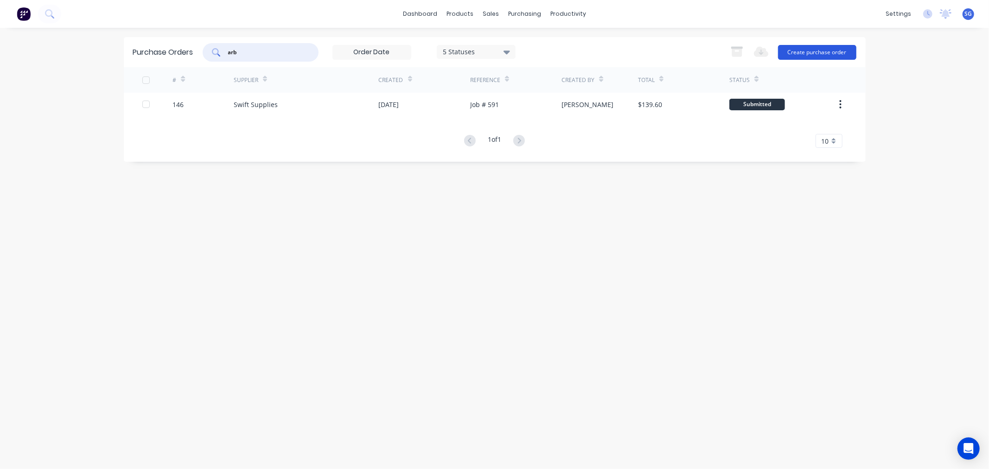
click at [803, 52] on button "Create purchase order" at bounding box center [817, 52] width 78 height 15
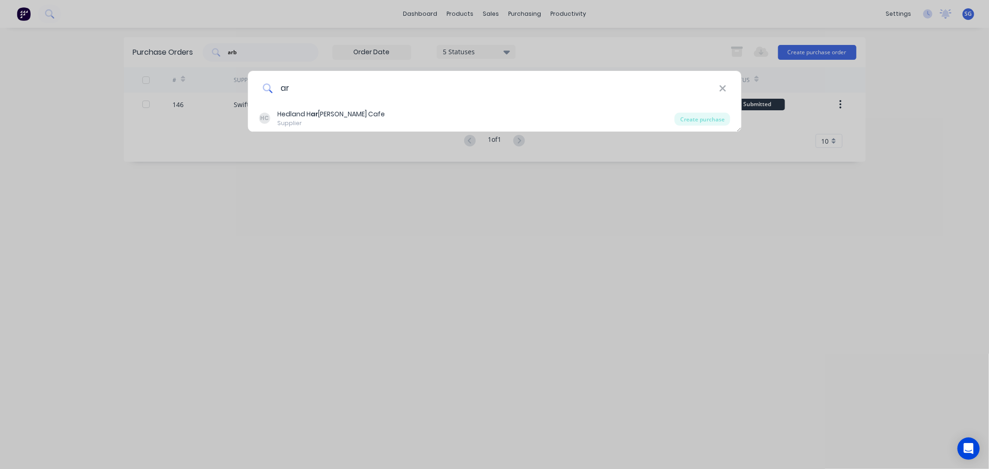
type input "a"
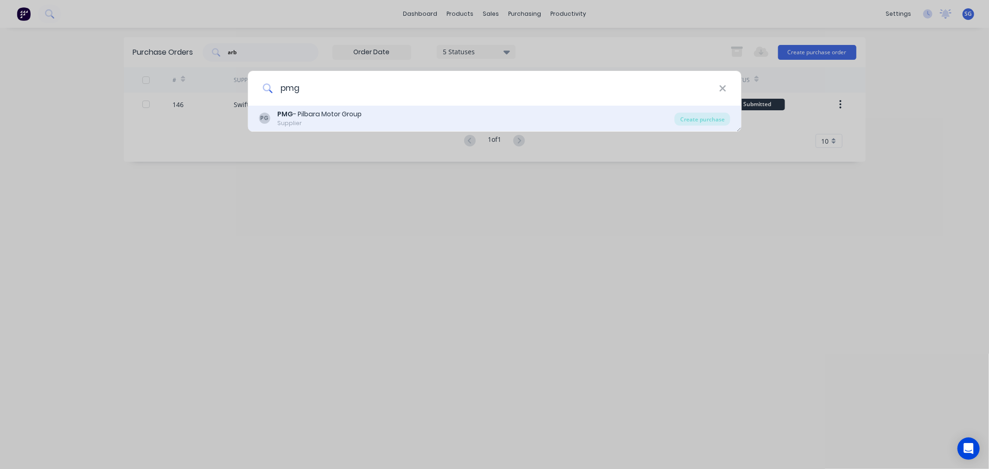
type input "pmg"
click at [378, 122] on div "PG PMG - Pilbara Motor Group Supplier" at bounding box center [467, 118] width 416 height 18
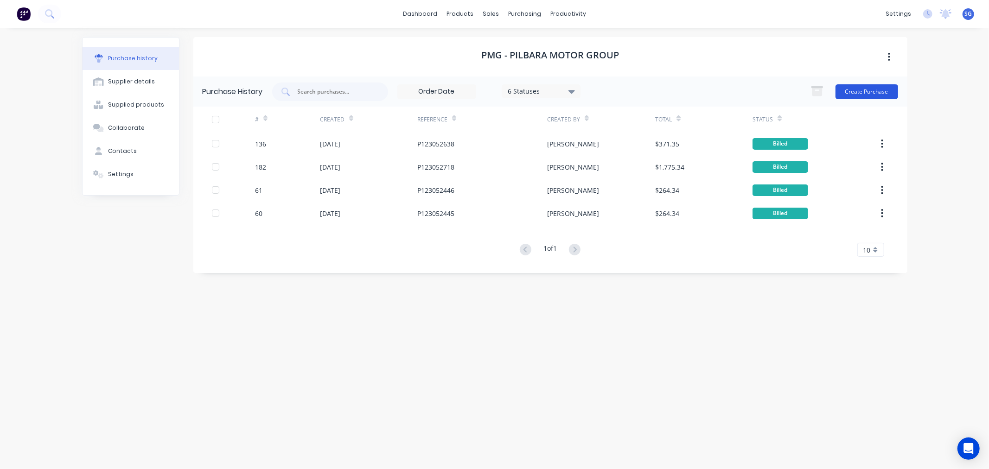
click at [855, 96] on button "Create Purchase" at bounding box center [866, 91] width 63 height 15
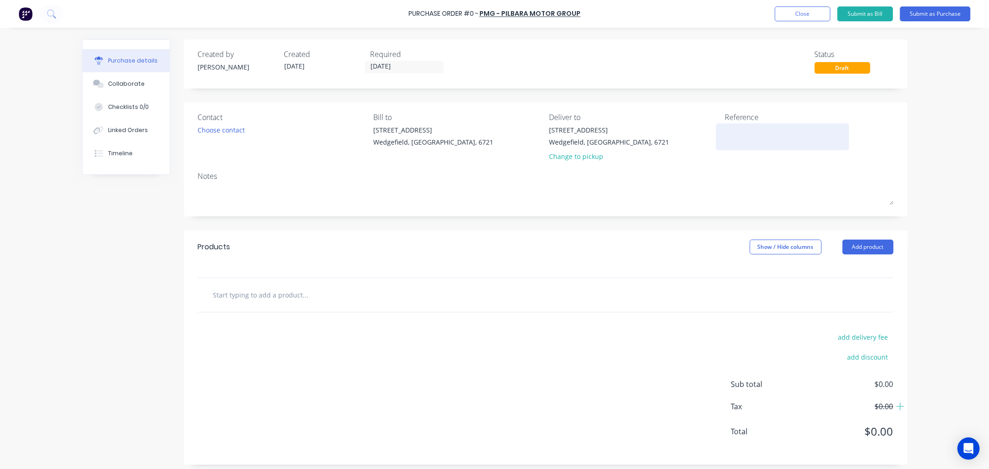
click at [727, 141] on textarea at bounding box center [783, 135] width 116 height 21
type textarea "P121119301"
click at [402, 62] on input "02/10/25" at bounding box center [404, 67] width 78 height 12
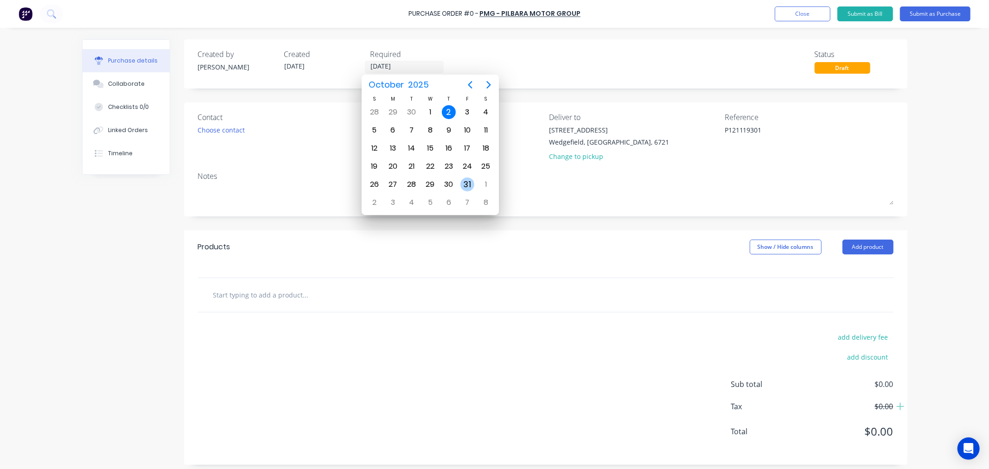
click at [467, 181] on div "31" at bounding box center [467, 185] width 14 height 14
type input "31/10/25"
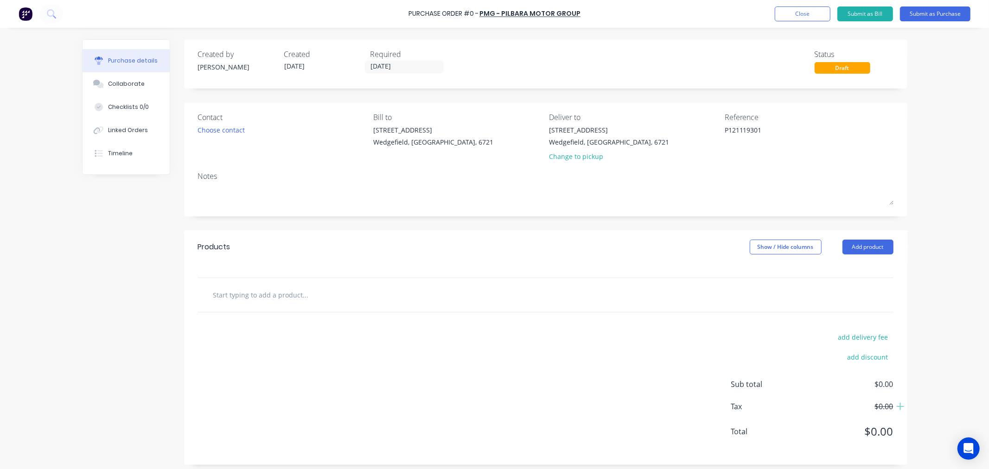
click at [246, 294] on input "text" at bounding box center [305, 295] width 185 height 19
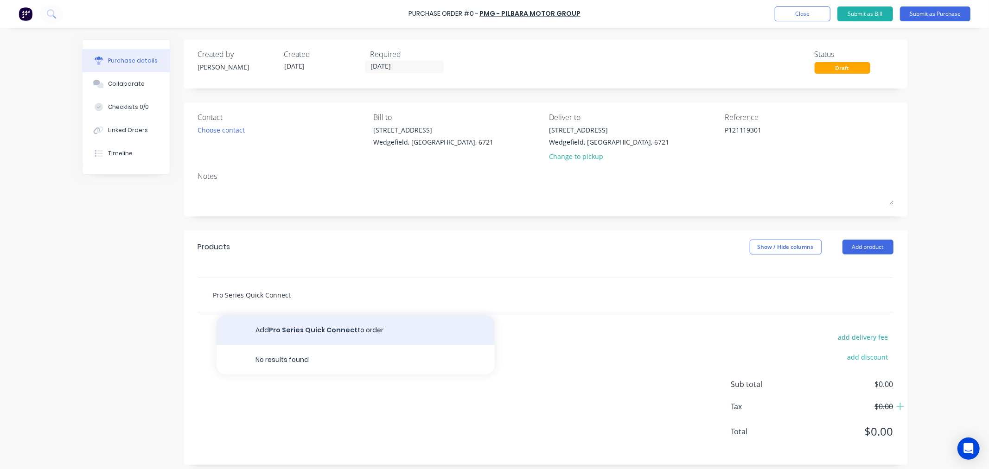
type input "Pro Series Quick Connect"
click at [284, 329] on button "Add Pro Series Quick Connect to order" at bounding box center [356, 330] width 278 height 30
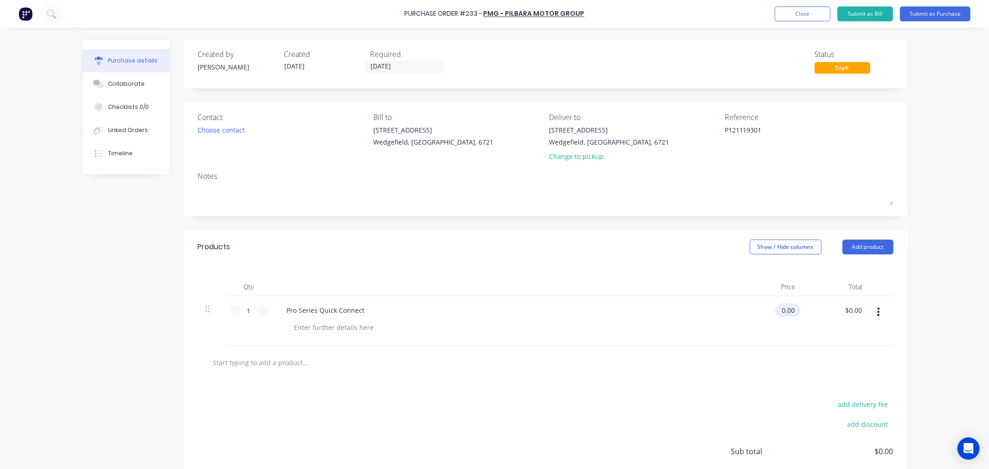
click at [792, 312] on input "0.00" at bounding box center [785, 310] width 21 height 13
type input "$95.00"
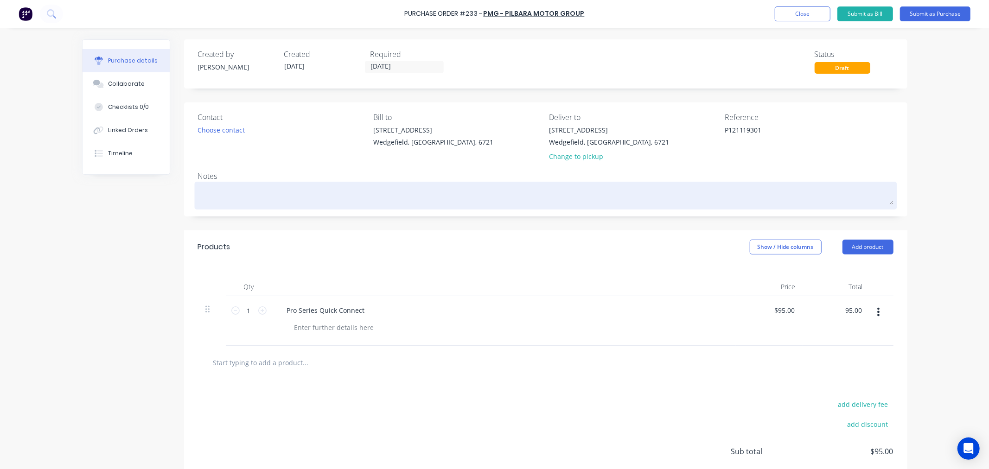
type input "$95.00"
click at [271, 200] on textarea at bounding box center [545, 194] width 695 height 21
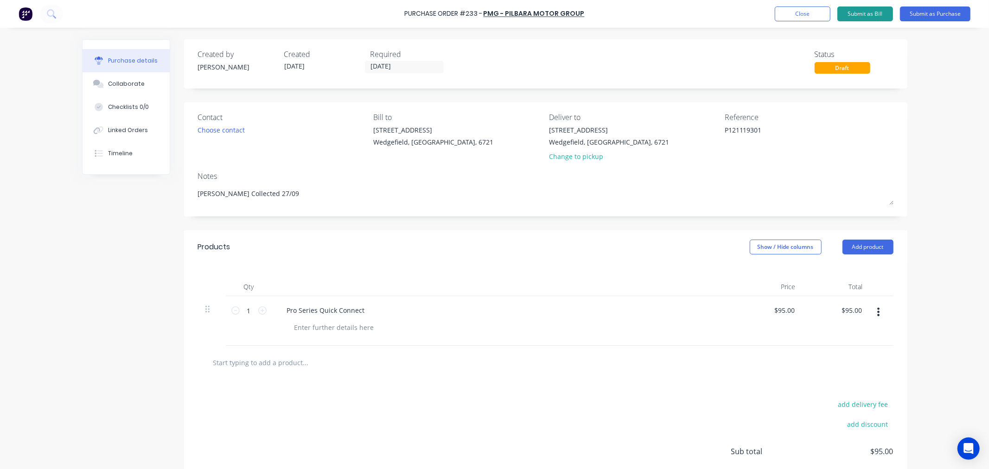
type textarea "Trent Collected 27/09"
click at [873, 16] on button "Submit as Bill" at bounding box center [865, 13] width 56 height 15
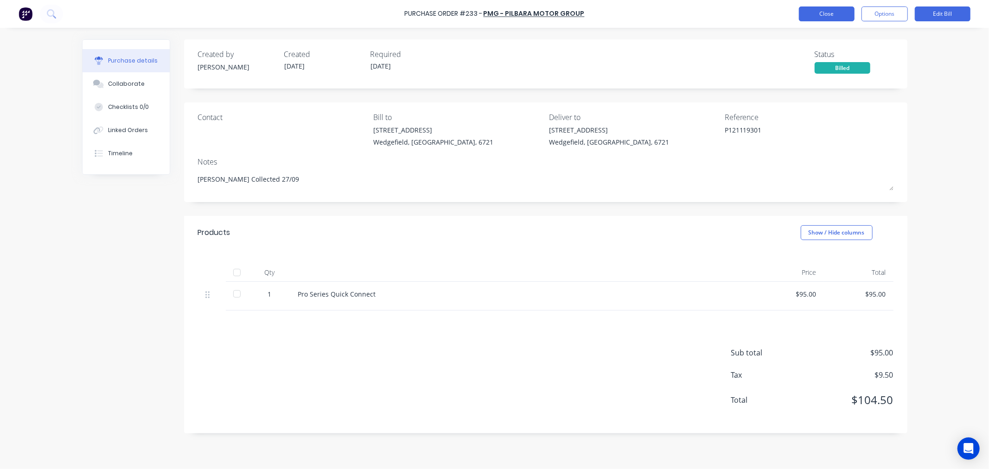
click at [830, 16] on button "Close" at bounding box center [827, 13] width 56 height 15
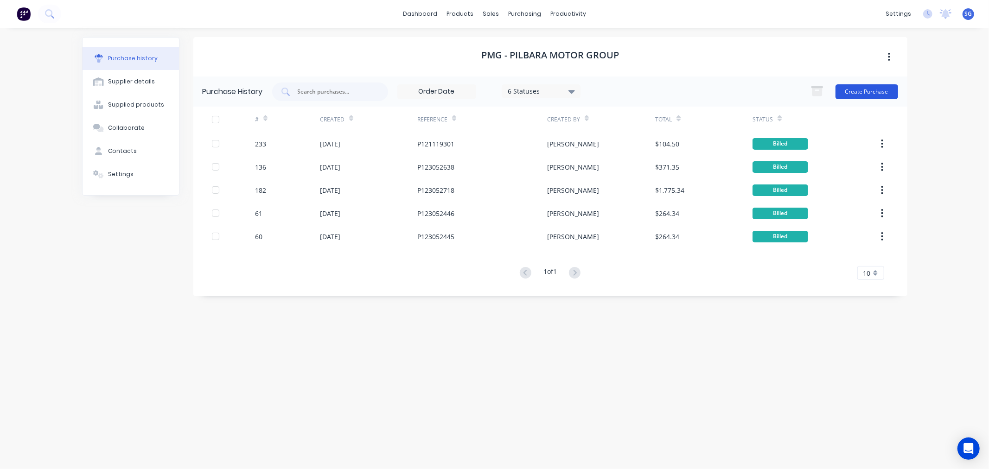
click at [858, 84] on button "Create Purchase" at bounding box center [866, 91] width 63 height 15
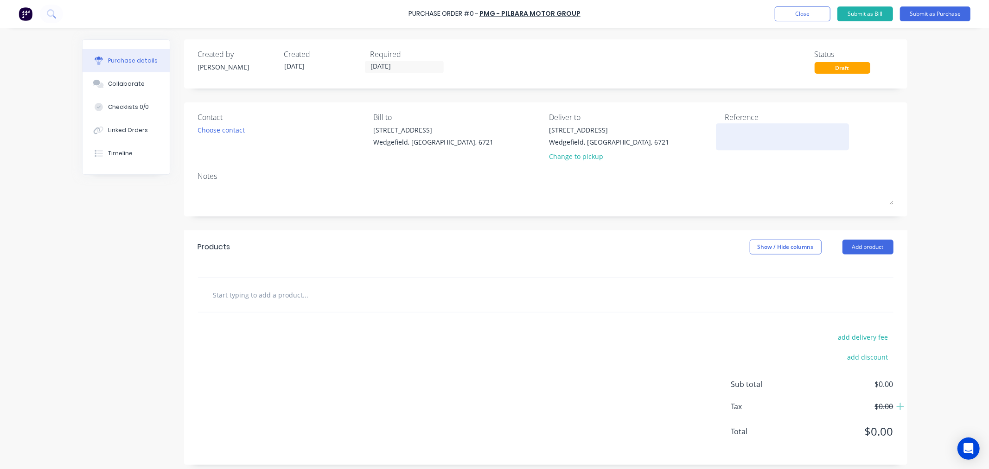
click at [733, 131] on textarea at bounding box center [783, 135] width 116 height 21
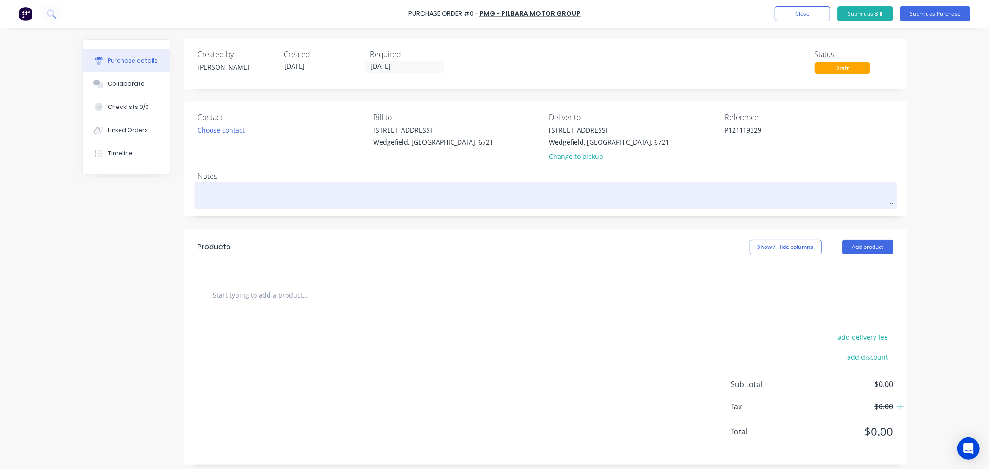
type textarea "P121119329"
click at [322, 198] on textarea at bounding box center [545, 194] width 695 height 21
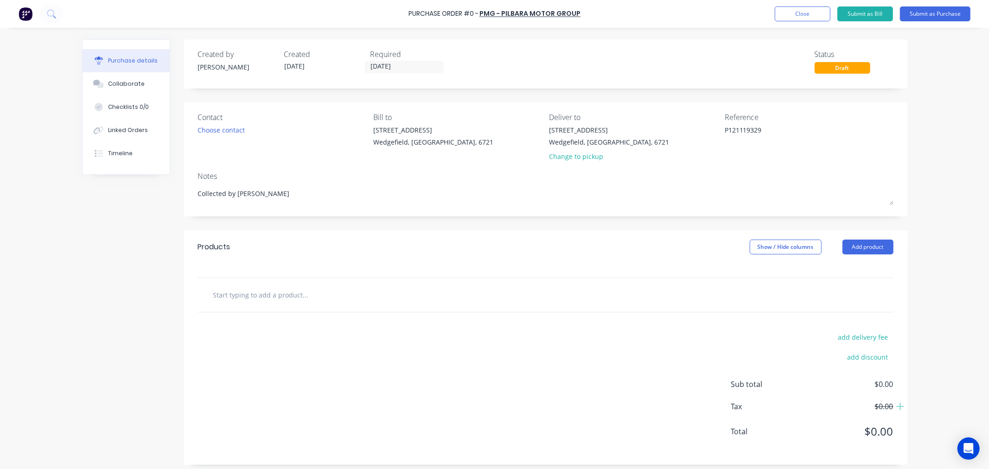
type textarea "Collected by Trent"
click at [230, 300] on input "text" at bounding box center [305, 295] width 185 height 19
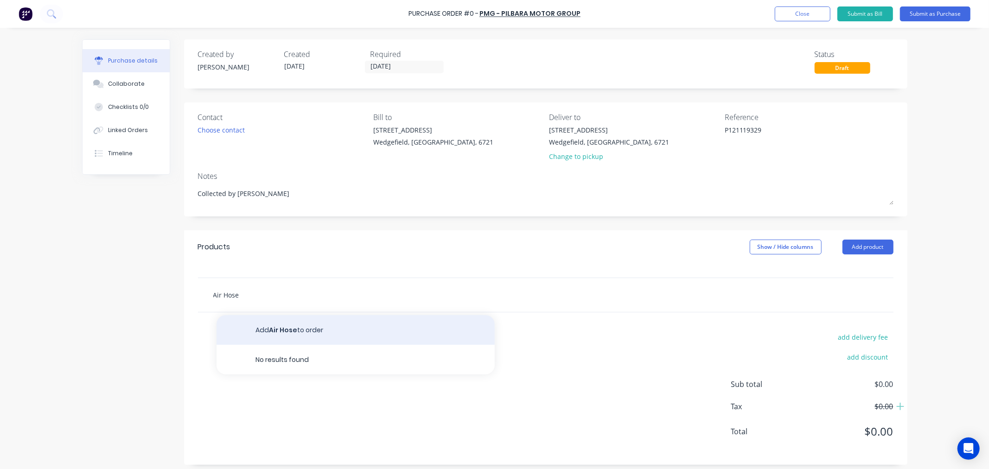
type input "Air Hose"
click at [260, 323] on button "Add Air Hose to order" at bounding box center [356, 330] width 278 height 30
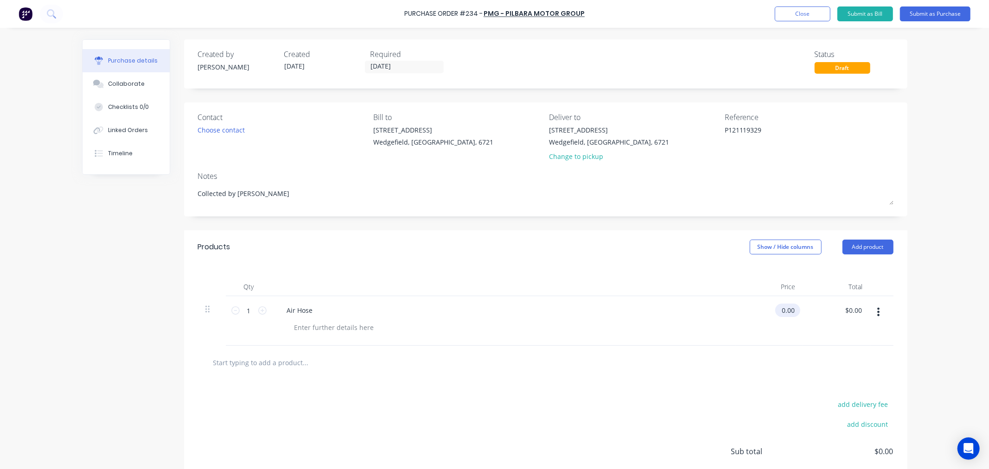
click at [781, 312] on input "0.00" at bounding box center [785, 310] width 21 height 13
type input "$34.36"
click at [262, 363] on input "text" at bounding box center [305, 362] width 185 height 19
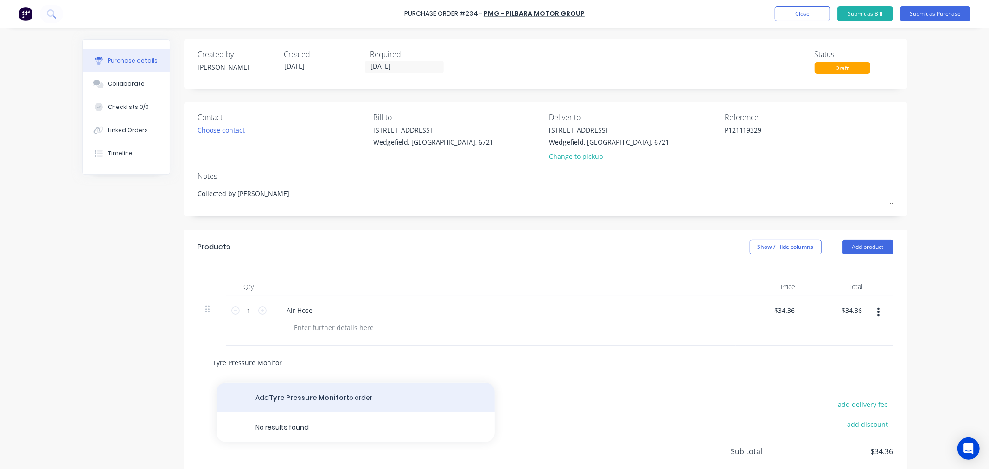
type input "Tyre Pressure Monitor"
click at [289, 395] on button "Add Tyre Pressure Monitor to order" at bounding box center [356, 398] width 278 height 30
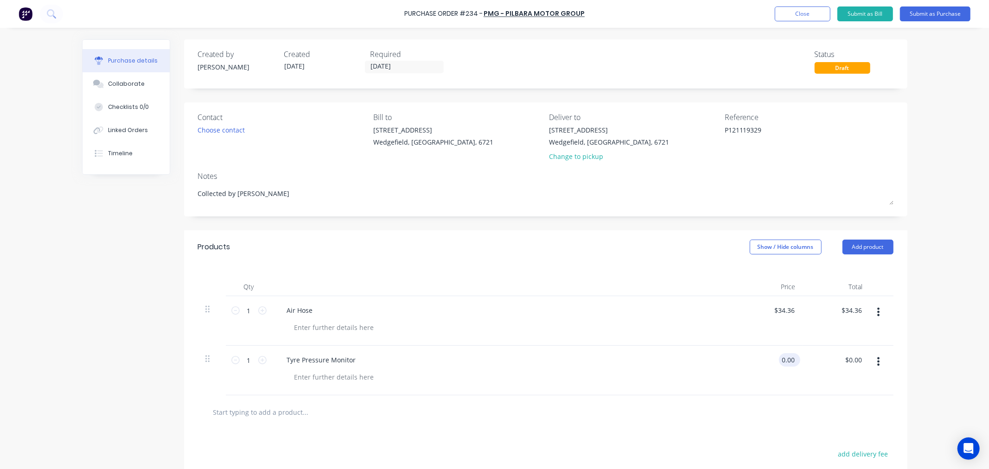
click at [784, 361] on input "0.00" at bounding box center [788, 359] width 18 height 13
type input "$336.81"
click at [405, 66] on input "02/10/25" at bounding box center [404, 67] width 78 height 12
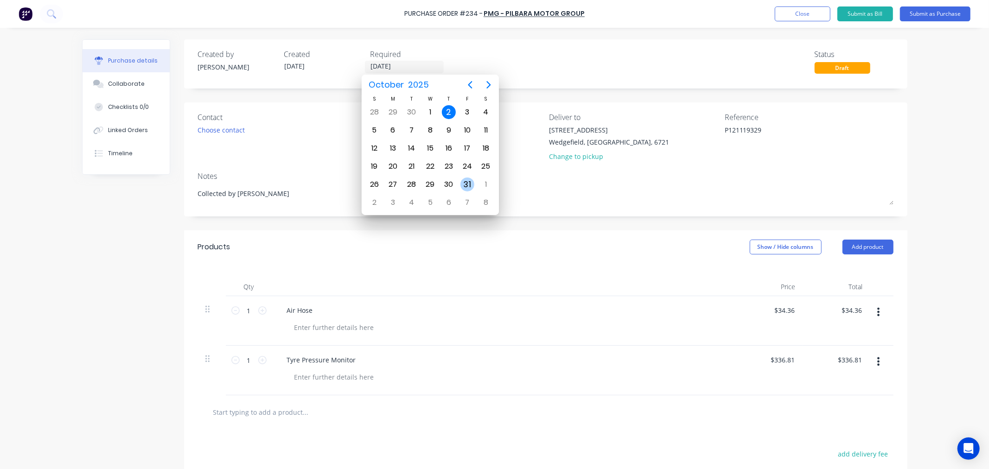
click at [469, 179] on div "31" at bounding box center [467, 185] width 14 height 14
type input "31/10/25"
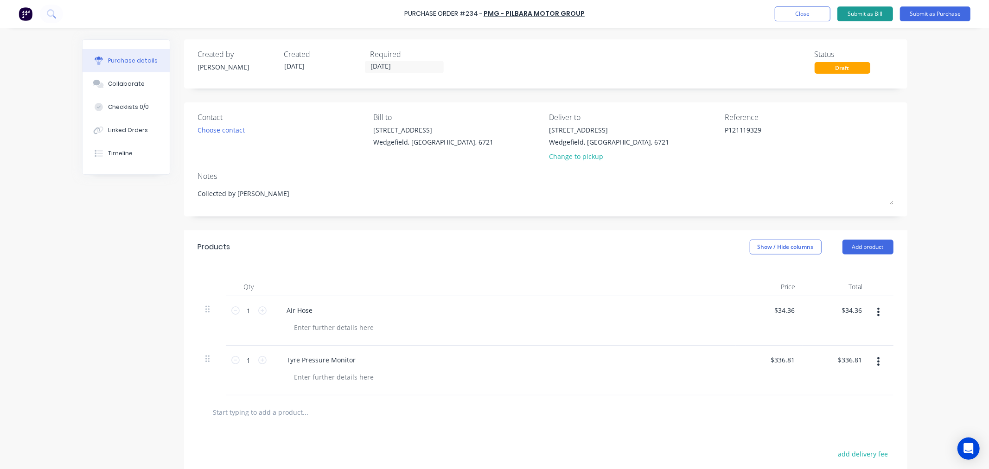
click at [868, 12] on button "Submit as Bill" at bounding box center [865, 13] width 56 height 15
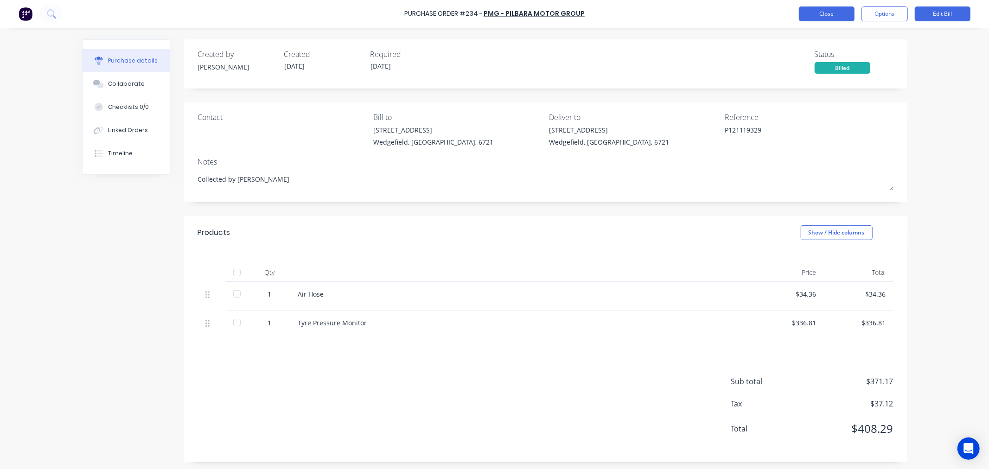
click at [808, 13] on button "Close" at bounding box center [827, 13] width 56 height 15
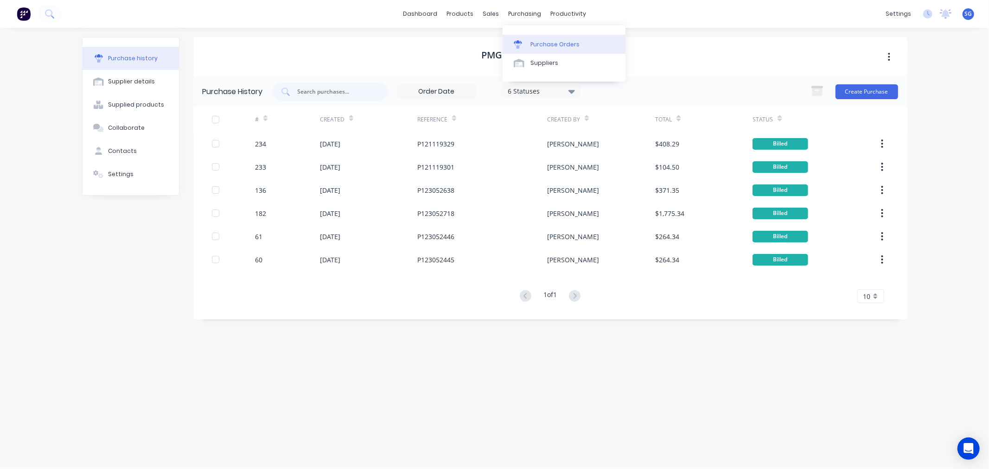
click at [531, 42] on div "Purchase Orders" at bounding box center [554, 44] width 49 height 8
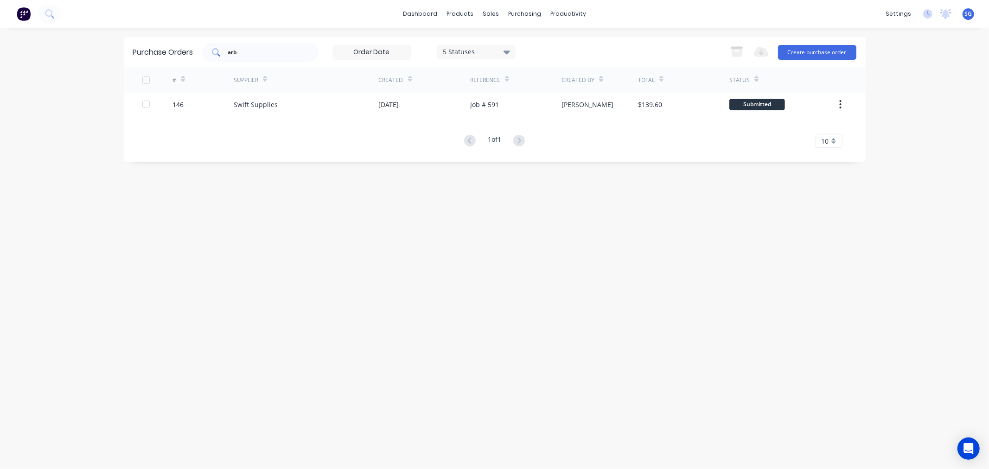
click at [259, 58] on div "arb" at bounding box center [261, 52] width 116 height 19
type input "a"
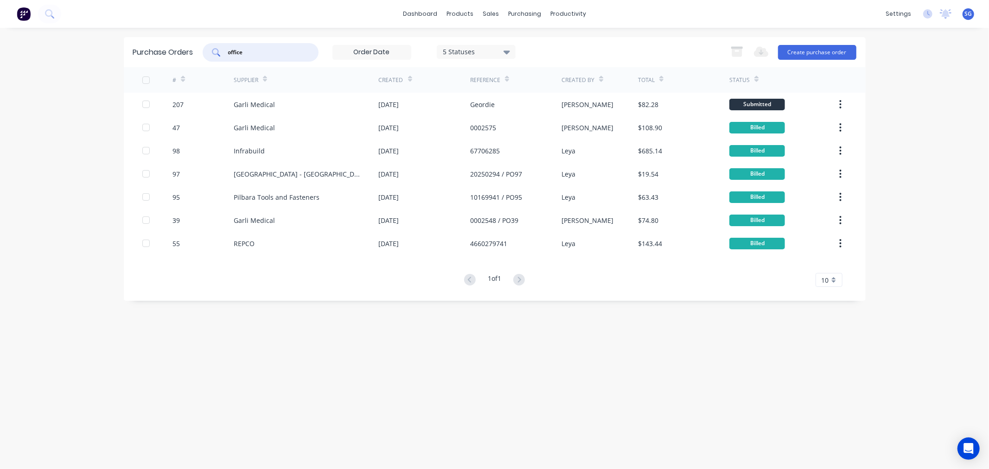
drag, startPoint x: 287, startPoint y: 49, endPoint x: 183, endPoint y: 36, distance: 105.6
click at [183, 36] on div "dashboard products sales purchasing productivity dashboard products Product Cat…" at bounding box center [494, 234] width 989 height 469
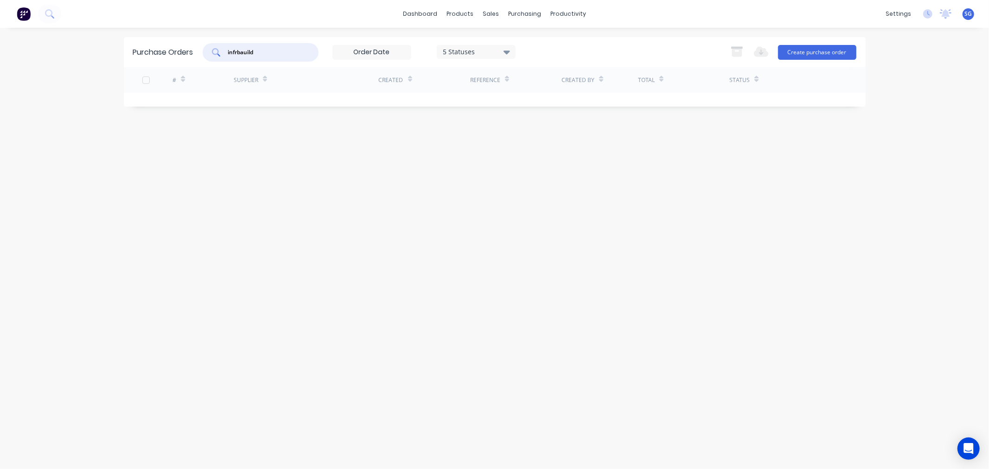
drag, startPoint x: 274, startPoint y: 51, endPoint x: 155, endPoint y: 43, distance: 119.0
click at [156, 44] on div "Purchase Orders infrbauild 5 Statuses 5 Statuses Export to Excel (XLSX) Create …" at bounding box center [495, 52] width 742 height 30
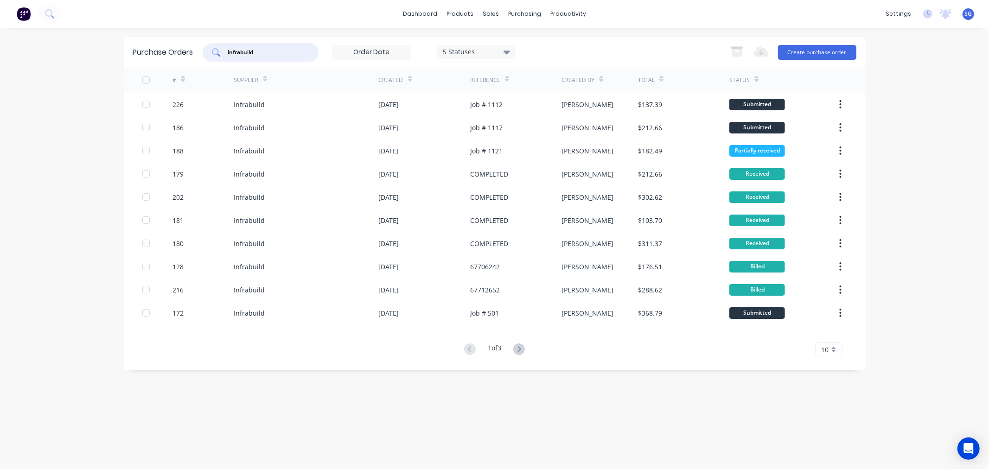
type input "infrabuild"
click at [516, 353] on button at bounding box center [518, 349] width 17 height 13
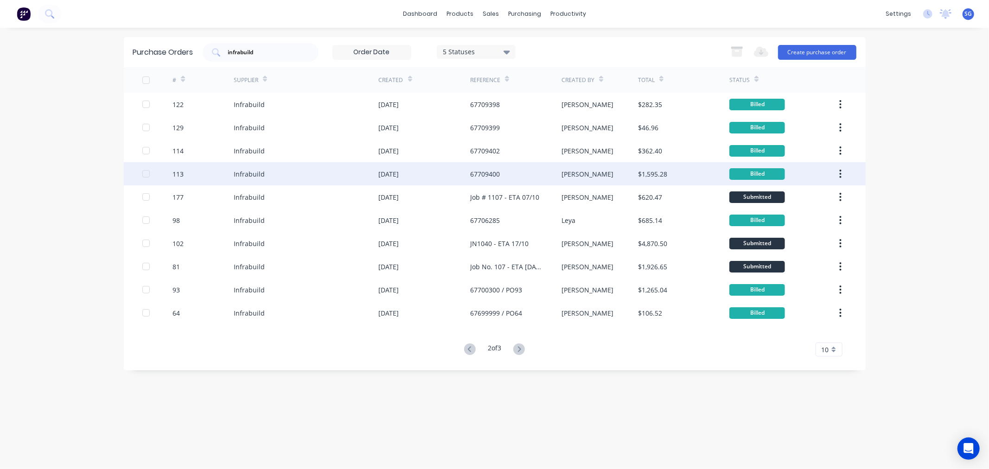
click at [399, 178] on div "19 Sep 2025" at bounding box center [389, 174] width 20 height 10
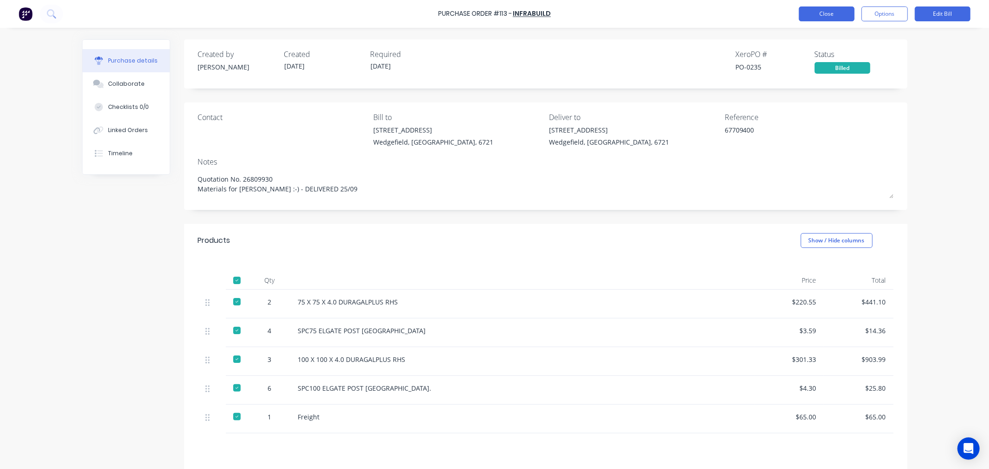
click at [820, 9] on button "Close" at bounding box center [827, 13] width 56 height 15
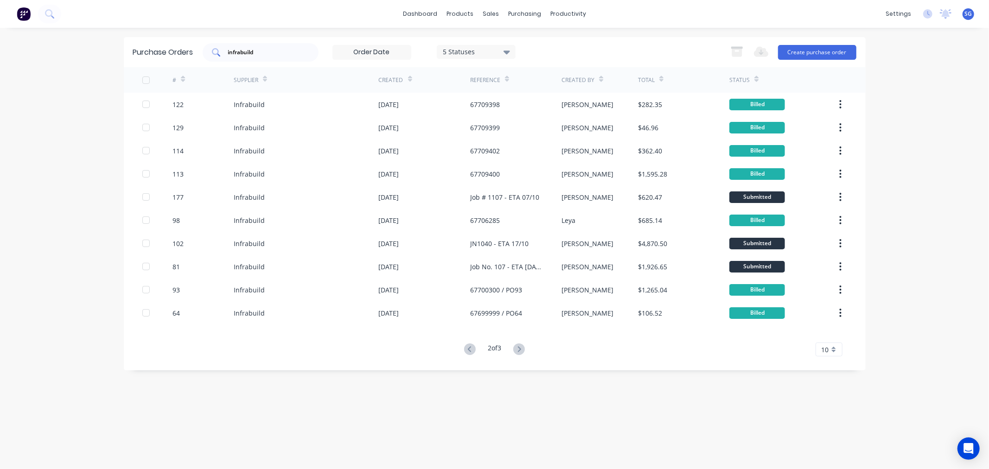
click at [242, 46] on div "infrabuild" at bounding box center [261, 52] width 116 height 19
click at [252, 51] on input "infrabuild" at bounding box center [265, 52] width 77 height 9
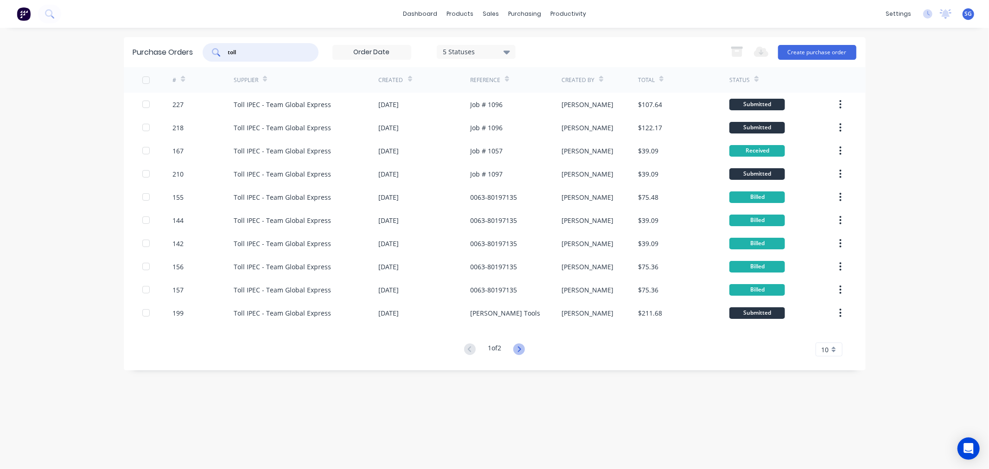
type input "toll"
click at [518, 351] on icon at bounding box center [519, 350] width 12 height 12
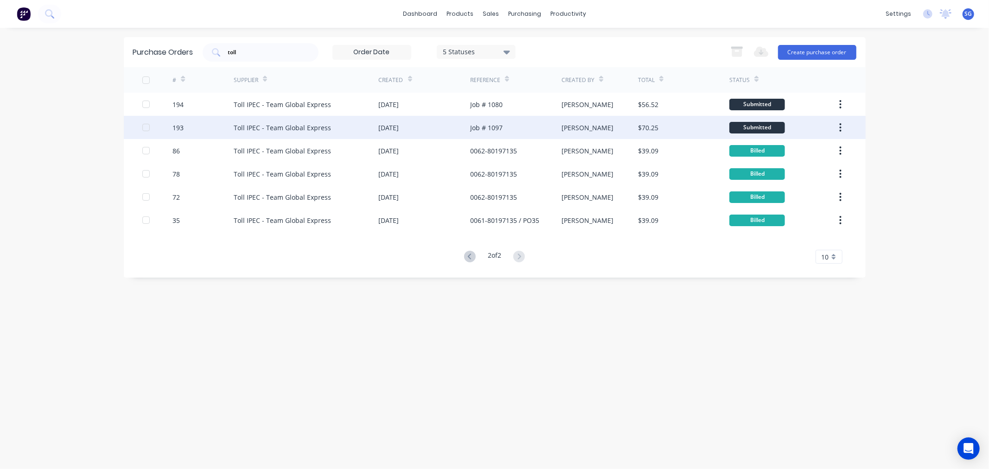
click at [373, 122] on div "Toll IPEC - Team Global Express" at bounding box center [306, 127] width 145 height 23
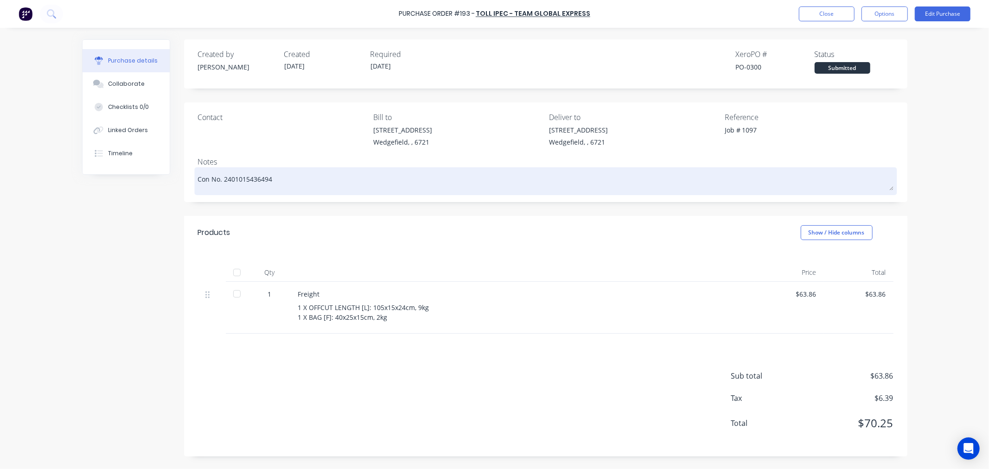
click at [250, 179] on textarea "Con No. 2401015436494" at bounding box center [545, 180] width 695 height 21
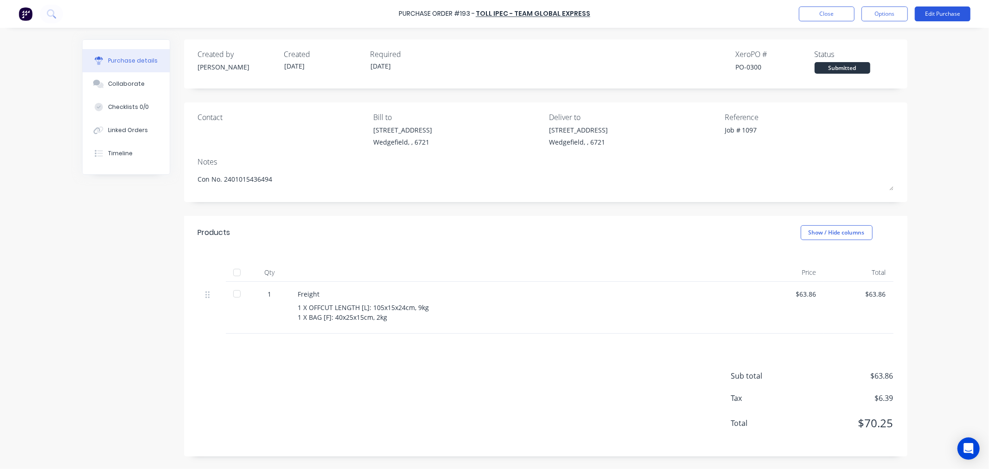
click at [932, 20] on button "Edit Purchase" at bounding box center [943, 13] width 56 height 15
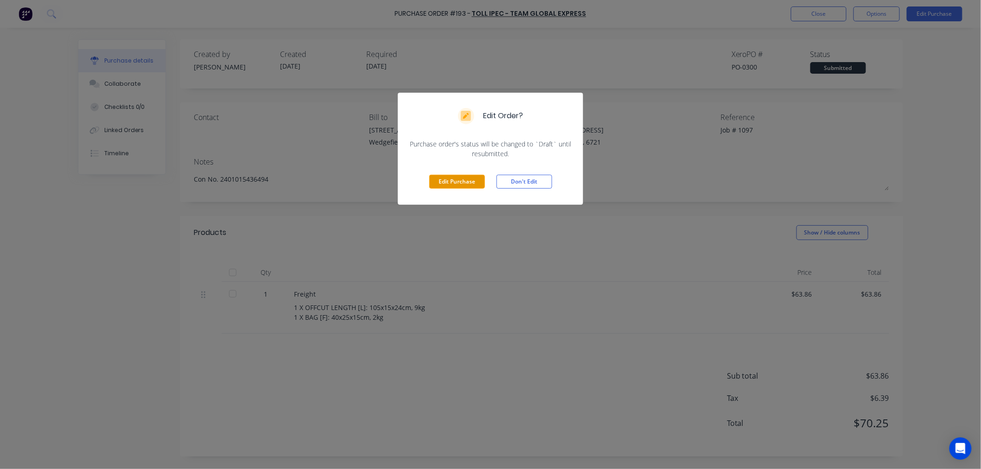
click at [439, 187] on button "Edit Purchase" at bounding box center [457, 182] width 56 height 14
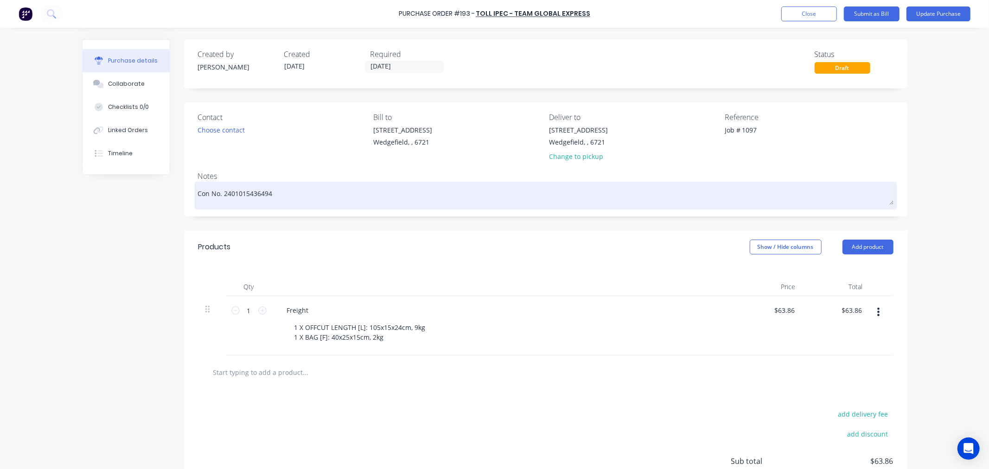
click at [198, 196] on textarea "Con No. 2401015436494" at bounding box center [545, 194] width 695 height 21
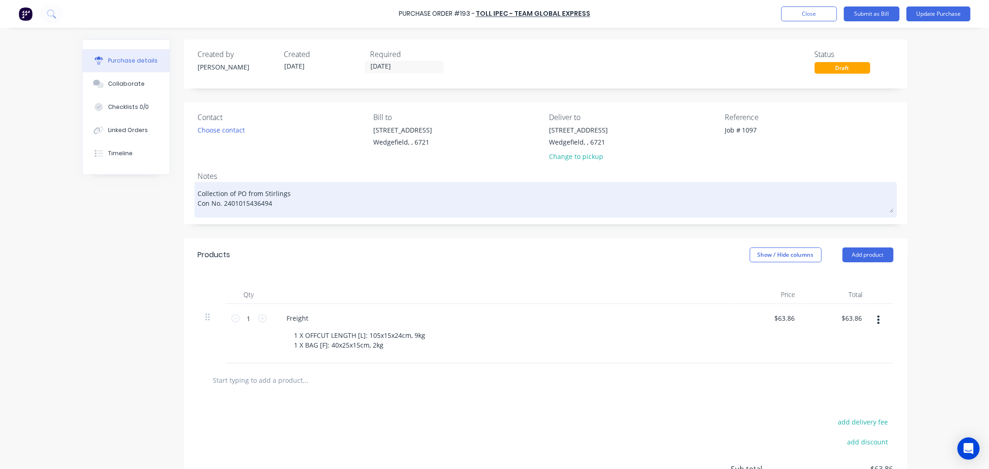
click at [242, 188] on textarea "Collection of PO from Stirlings Con No. 2401015436494" at bounding box center [545, 198] width 695 height 29
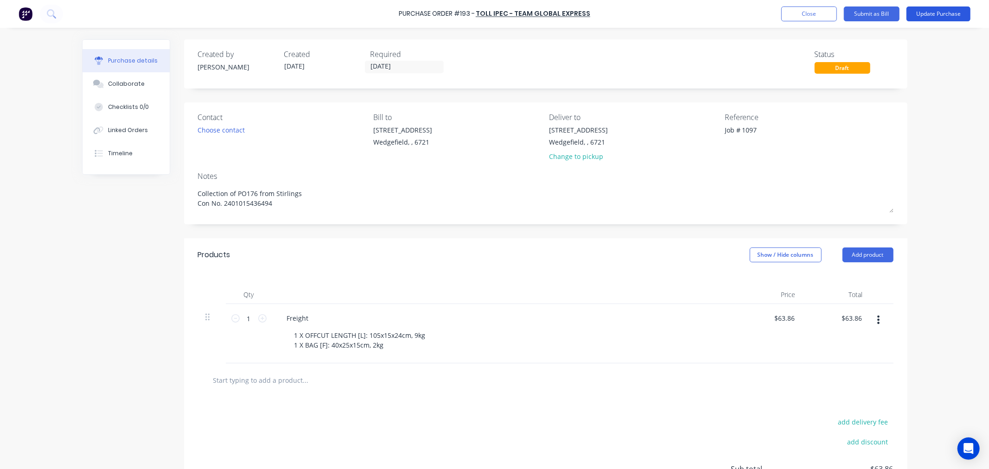
type textarea "Collection of PO176 from Stirlings Con No. 2401015436494"
click at [930, 11] on button "Update Purchase" at bounding box center [938, 13] width 64 height 15
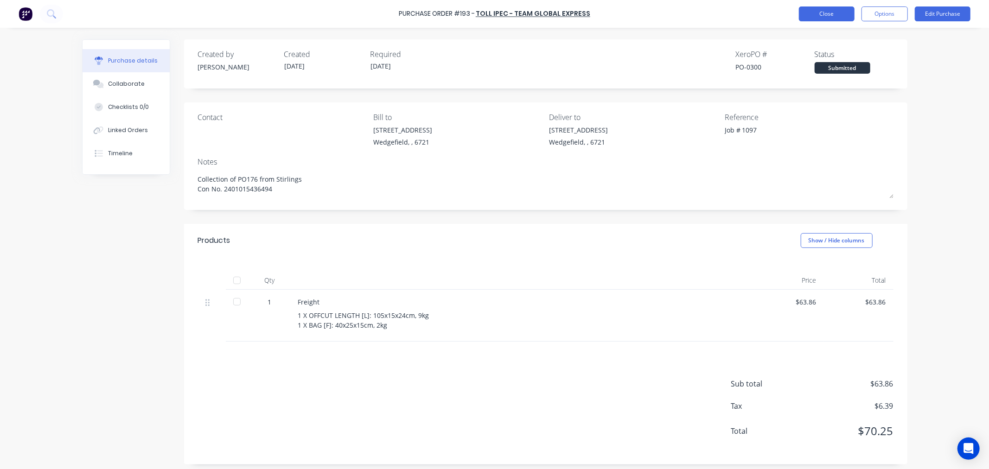
click at [841, 8] on button "Close" at bounding box center [827, 13] width 56 height 15
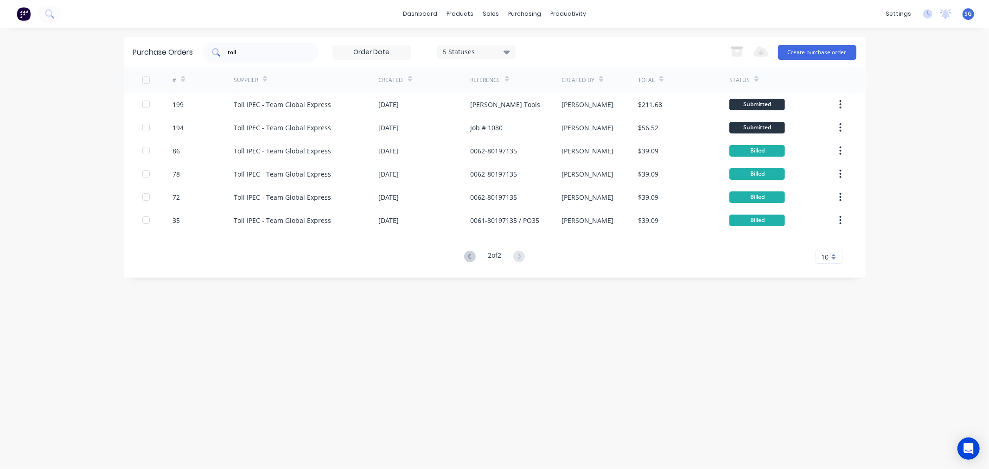
click at [238, 53] on input "toll" at bounding box center [265, 52] width 77 height 9
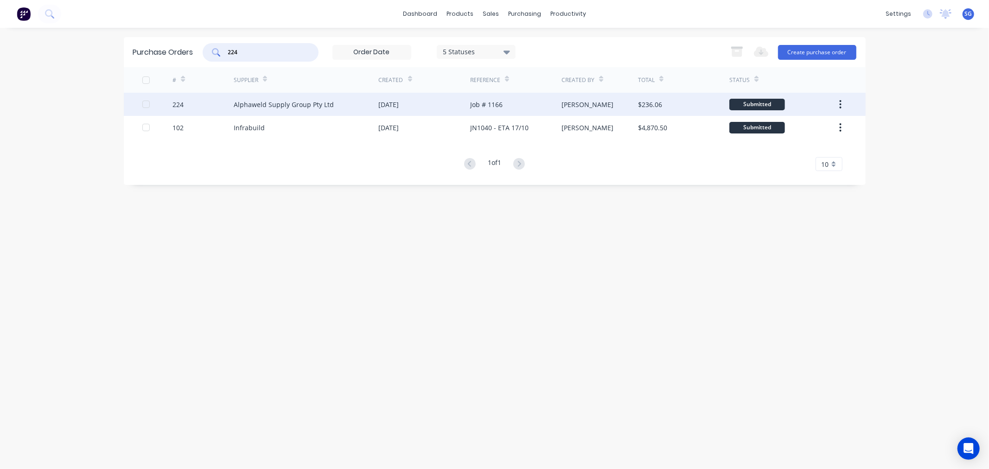
type input "224"
click at [273, 112] on div "Alphaweld Supply Group Pty Ltd" at bounding box center [306, 104] width 145 height 23
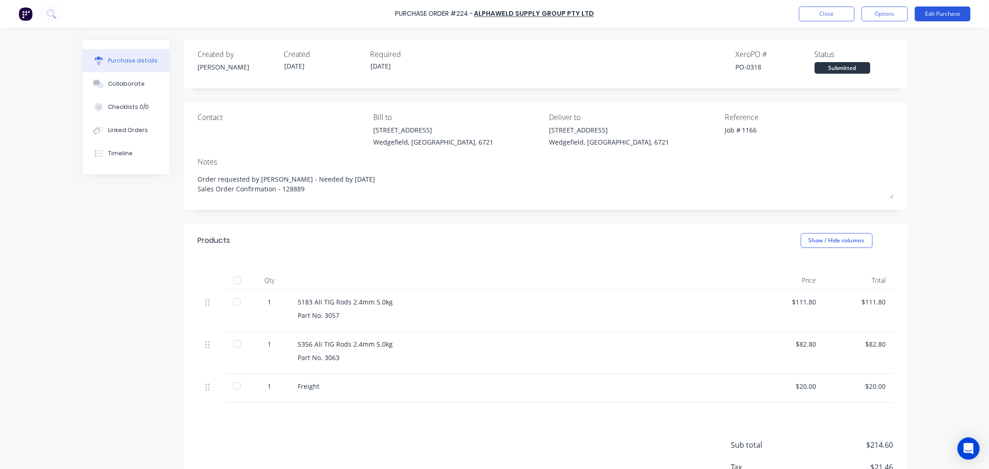
click at [940, 8] on button "Edit Purchase" at bounding box center [943, 13] width 56 height 15
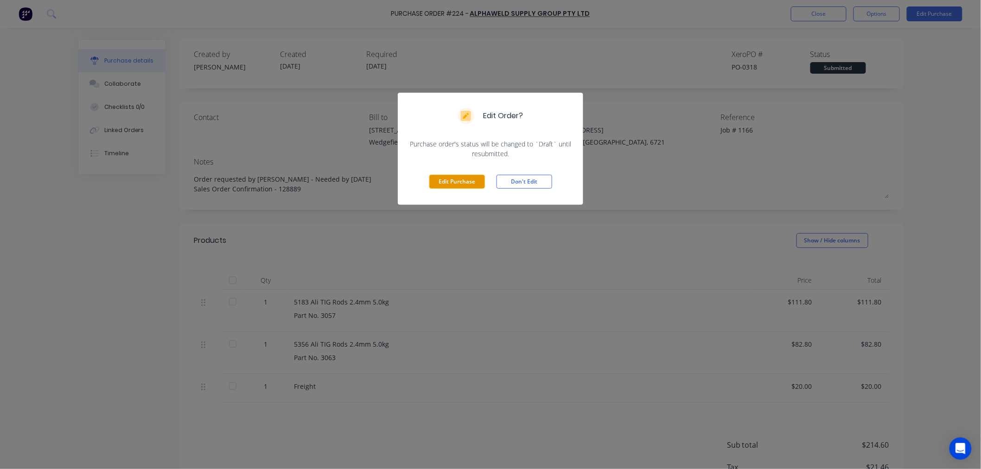
click at [460, 176] on button "Edit Purchase" at bounding box center [457, 182] width 56 height 14
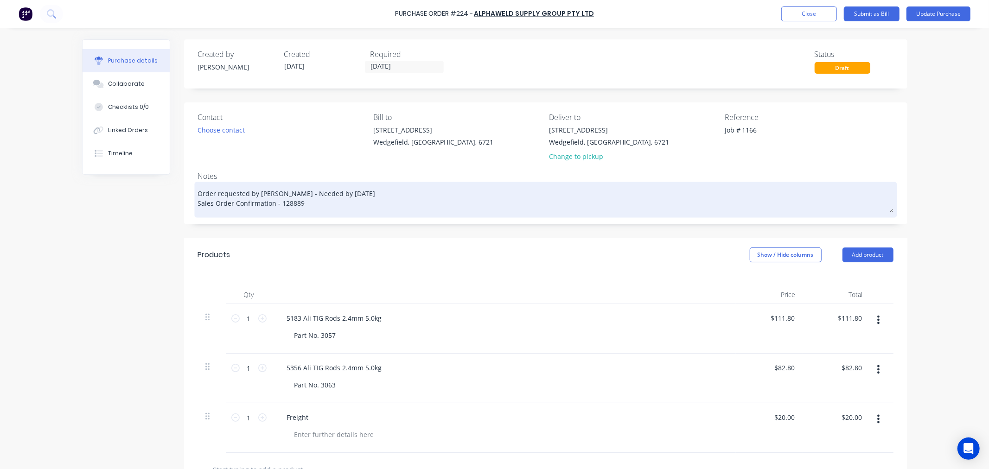
click at [295, 190] on textarea "Order requested by Trent - Needed by Wednesday 08/10 Sales Order Confirmation -…" at bounding box center [545, 198] width 695 height 29
click at [294, 205] on textarea "Order requested by Trent - Need by Wednesday 08/10 Sales Order Confirmation - 1…" at bounding box center [545, 198] width 695 height 29
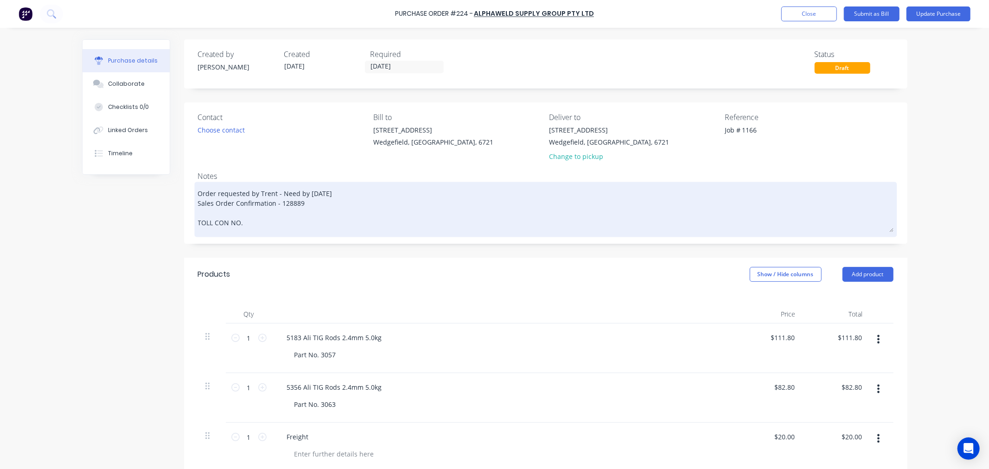
paste textarea "8967990002857"
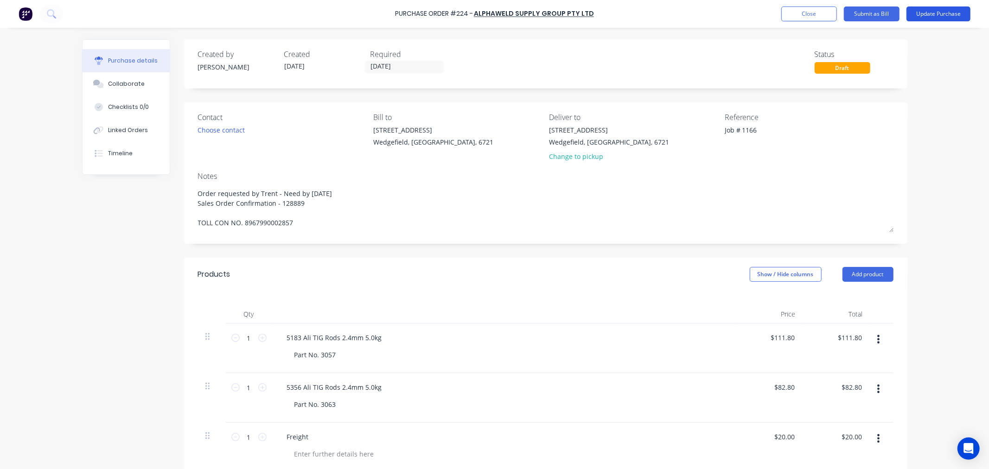
type textarea "Order requested by Trent - Need by Wednesday 08/10 Sales Order Confirmation - 1…"
click at [943, 10] on button "Update Purchase" at bounding box center [938, 13] width 64 height 15
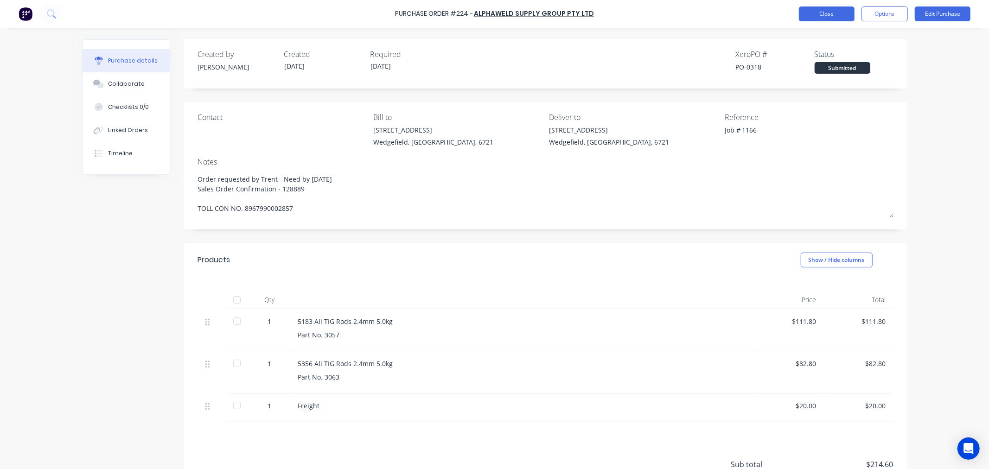
click at [818, 13] on button "Close" at bounding box center [827, 13] width 56 height 15
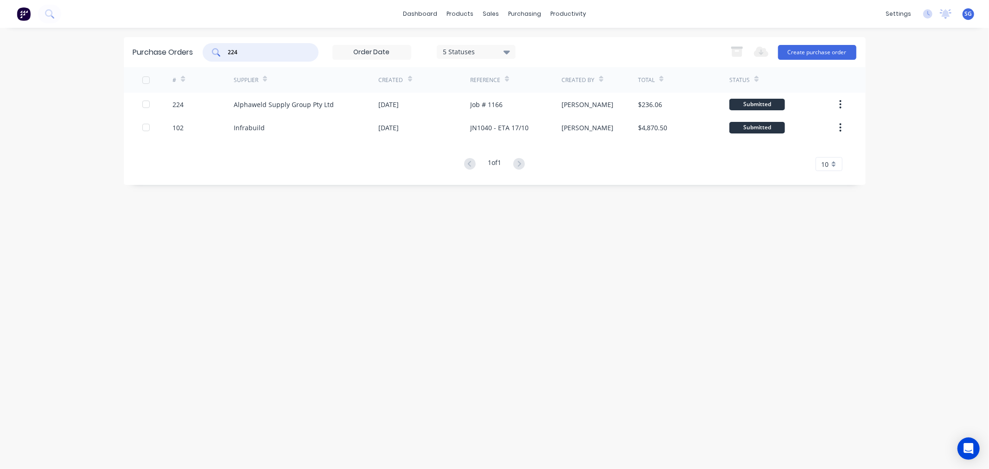
click at [242, 51] on input "224" at bounding box center [265, 52] width 77 height 9
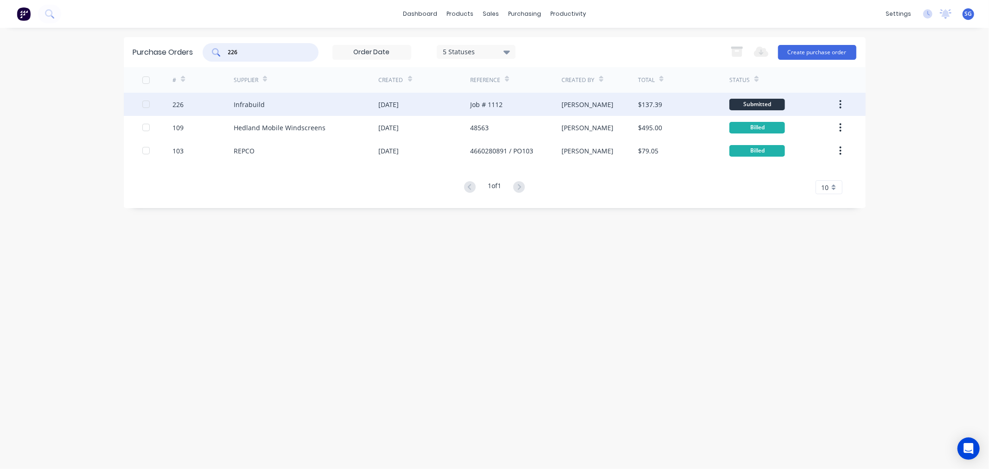
type input "226"
click at [253, 103] on div "Infrabuild" at bounding box center [249, 105] width 31 height 10
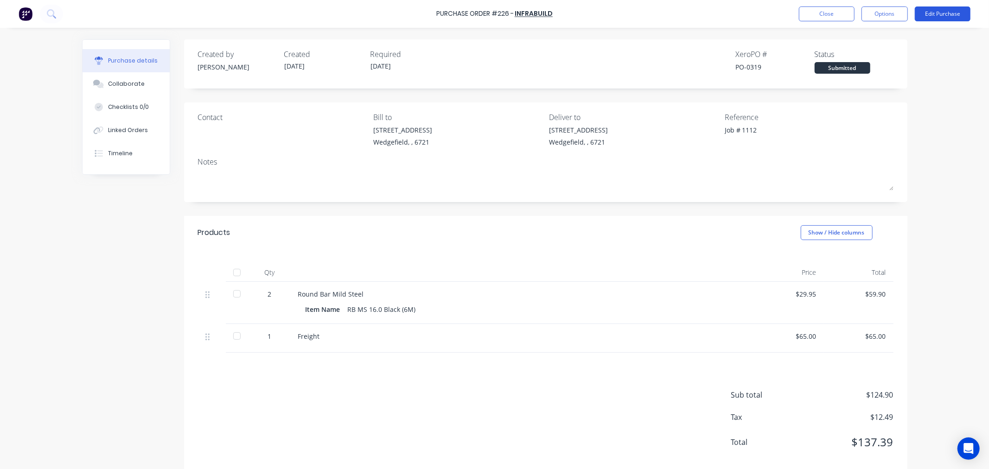
click at [941, 16] on button "Edit Purchase" at bounding box center [943, 13] width 56 height 15
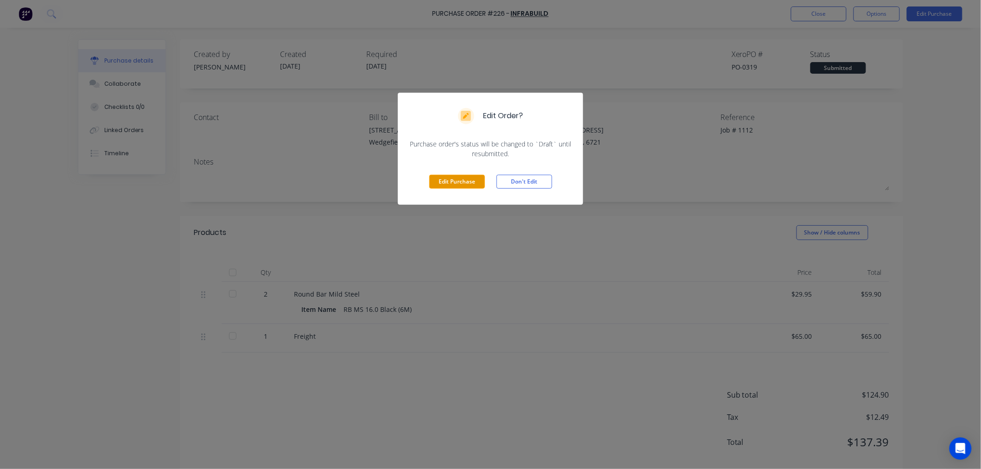
click at [436, 182] on button "Edit Purchase" at bounding box center [457, 182] width 56 height 14
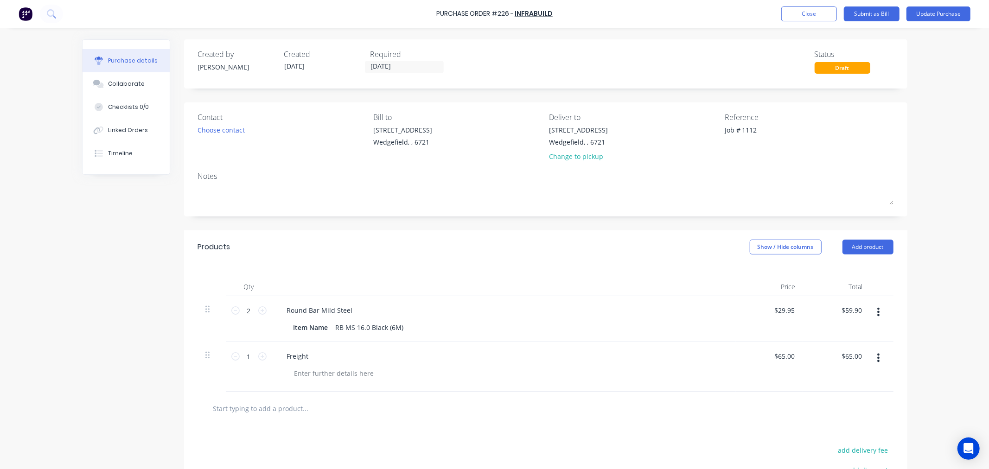
click at [877, 359] on icon "button" at bounding box center [878, 358] width 2 height 8
click at [835, 437] on button "Delete" at bounding box center [850, 438] width 79 height 19
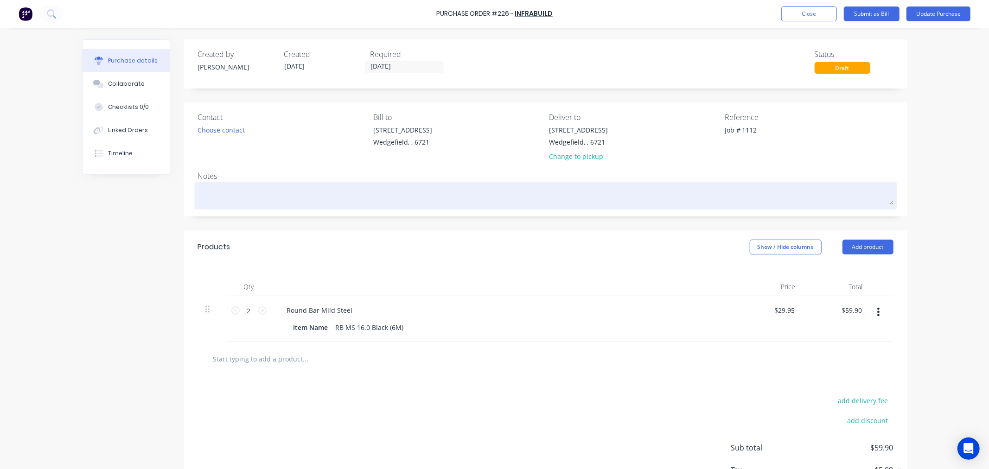
click at [210, 195] on textarea at bounding box center [545, 194] width 695 height 21
type textarea "s"
click at [303, 197] on textarea "Scheduled for delivery on Tuesday" at bounding box center [545, 194] width 695 height 21
click at [305, 193] on textarea "Scheduled for delivery on Tuesday 14/10" at bounding box center [545, 194] width 695 height 21
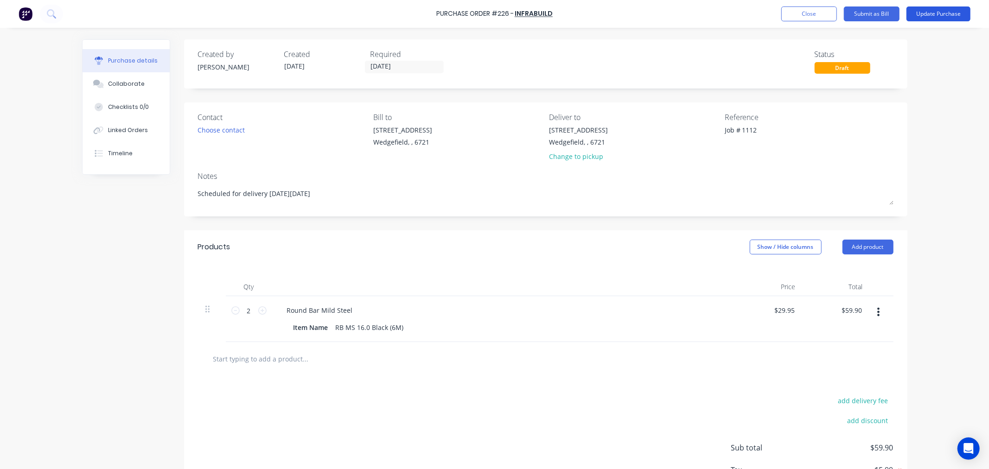
type textarea "Scheduled for delivery on Tuesday 07/10"
click at [931, 11] on button "Update Purchase" at bounding box center [938, 13] width 64 height 15
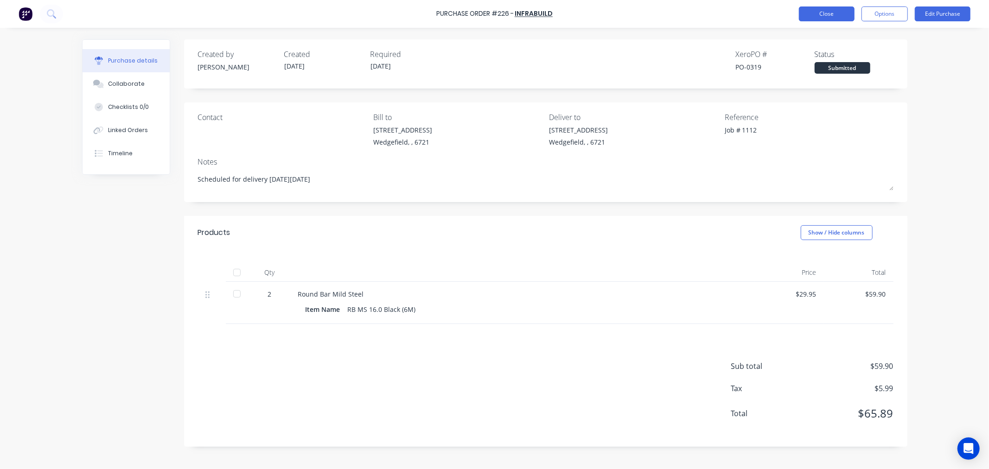
click at [814, 15] on button "Close" at bounding box center [827, 13] width 56 height 15
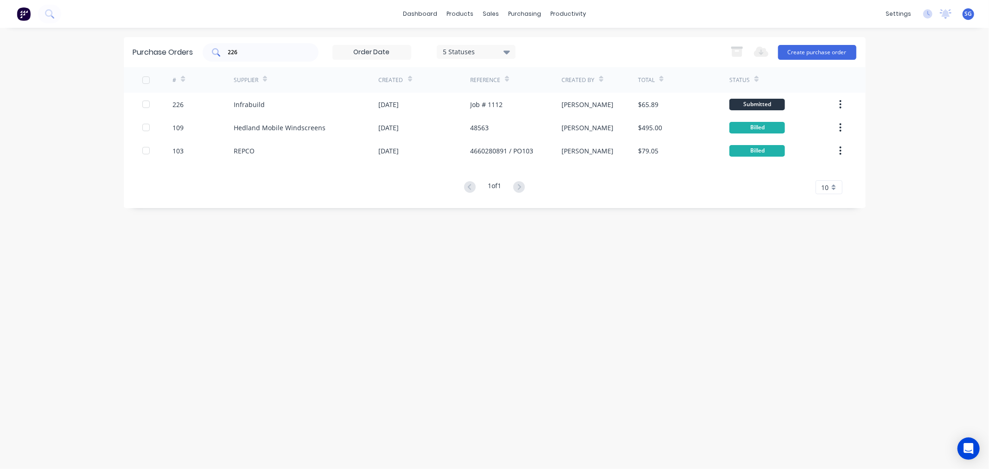
click at [252, 52] on input "226" at bounding box center [265, 52] width 77 height 9
type input "2"
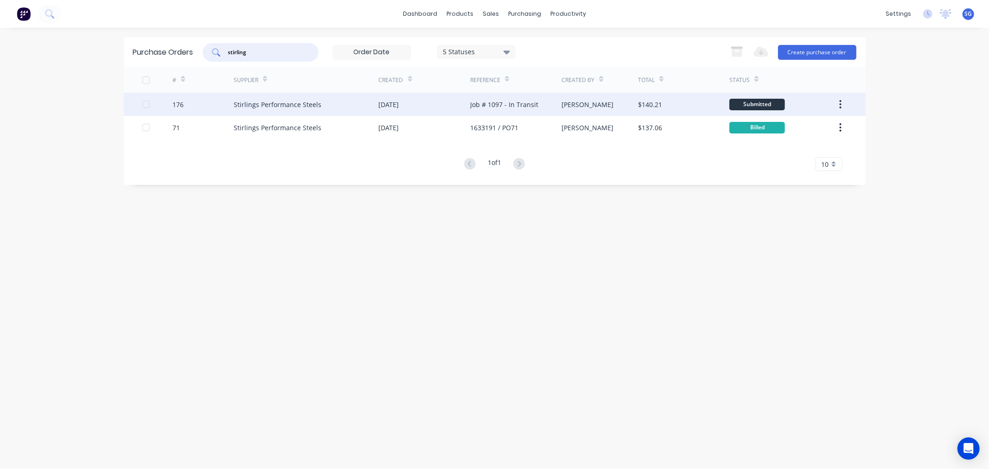
type input "stirling"
click at [258, 105] on div "Stirlings Performance Steels" at bounding box center [278, 105] width 88 height 10
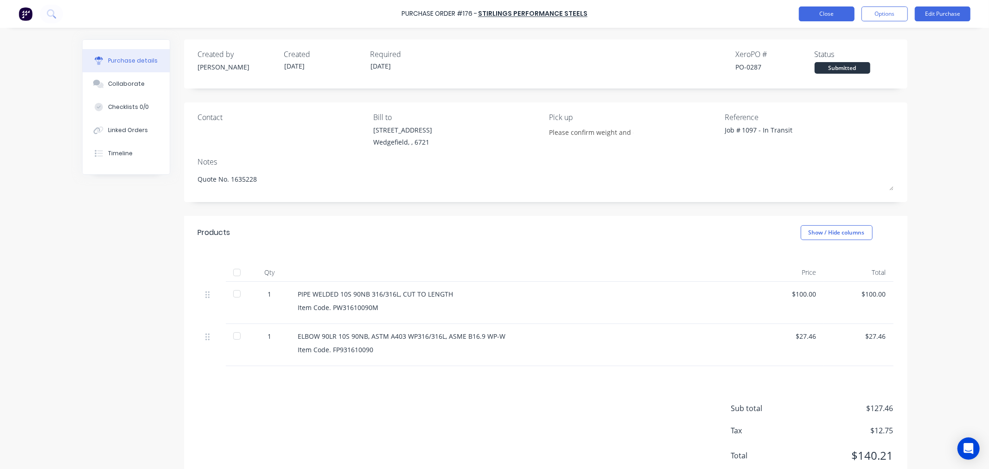
click at [805, 14] on button "Close" at bounding box center [827, 13] width 56 height 15
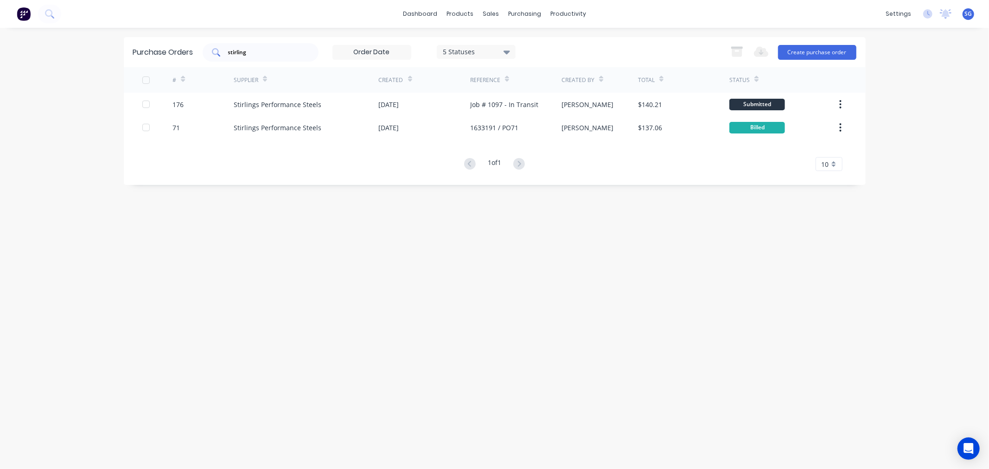
click at [231, 57] on input "stirling" at bounding box center [265, 52] width 77 height 9
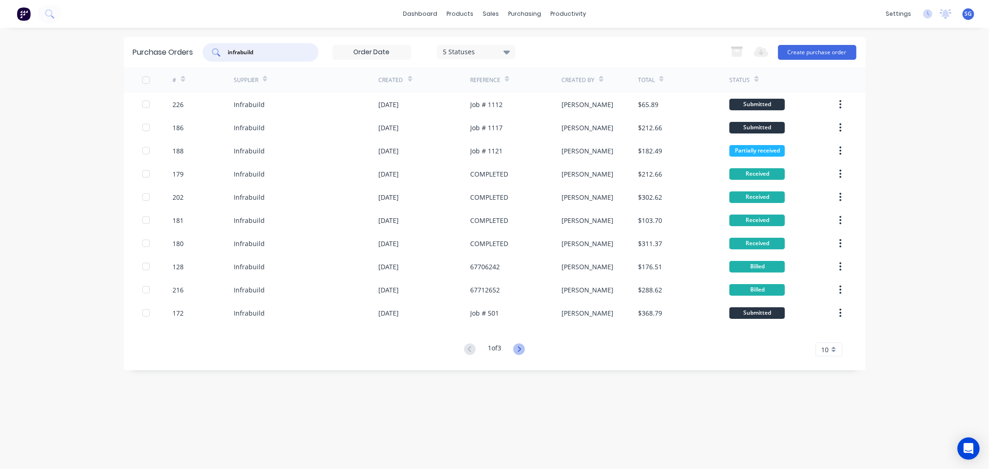
type input "infrabuild"
click at [521, 354] on icon at bounding box center [519, 350] width 12 height 12
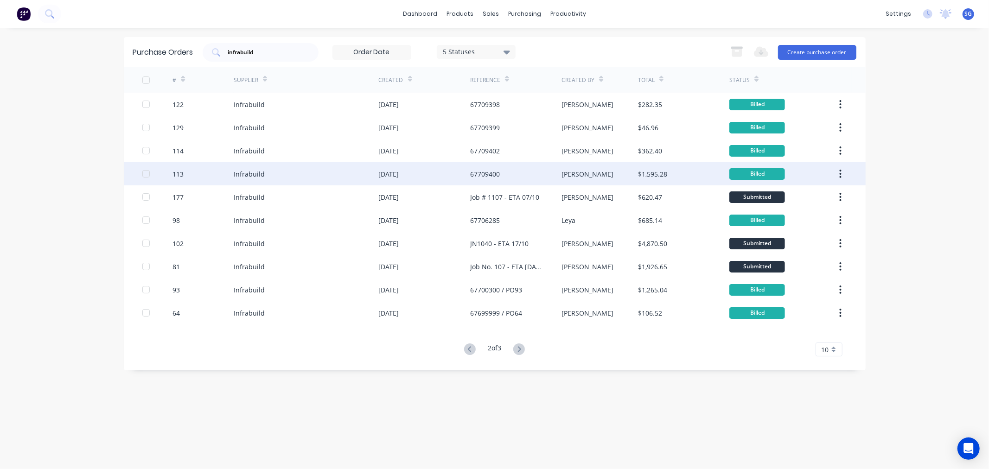
click at [530, 180] on div "67709400" at bounding box center [515, 173] width 91 height 23
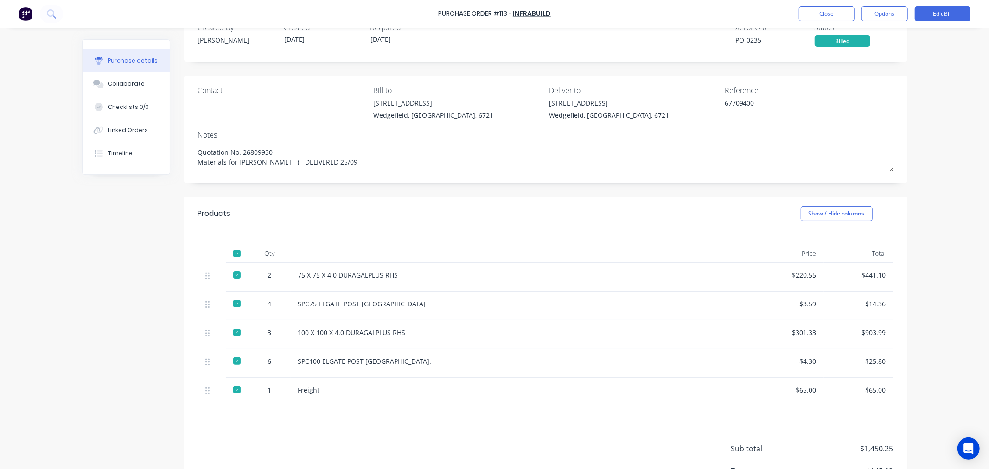
scroll to position [97, 0]
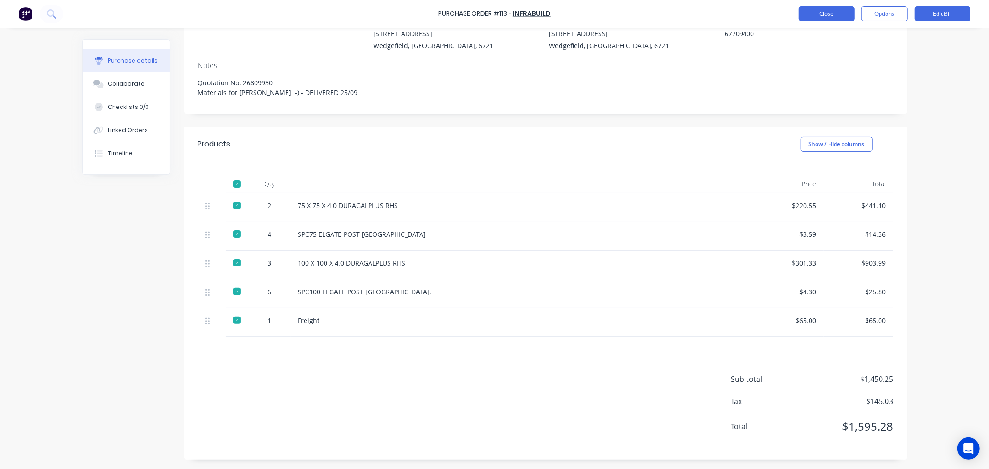
click at [827, 17] on button "Close" at bounding box center [827, 13] width 56 height 15
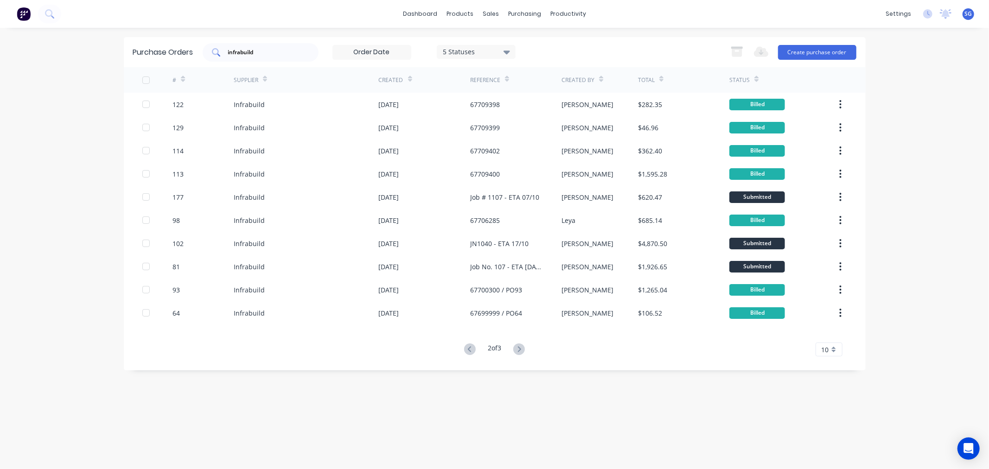
click at [256, 55] on input "infrabuild" at bounding box center [265, 52] width 77 height 9
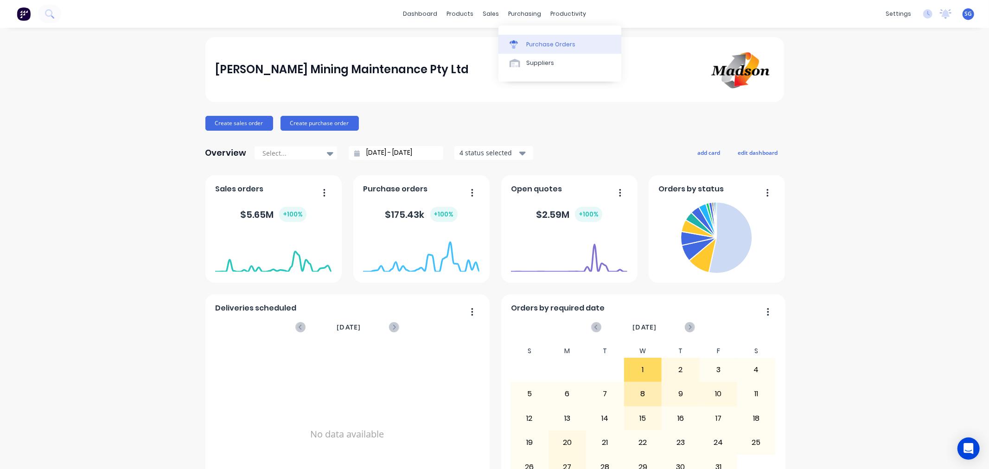
click at [527, 39] on link "Purchase Orders" at bounding box center [559, 44] width 123 height 19
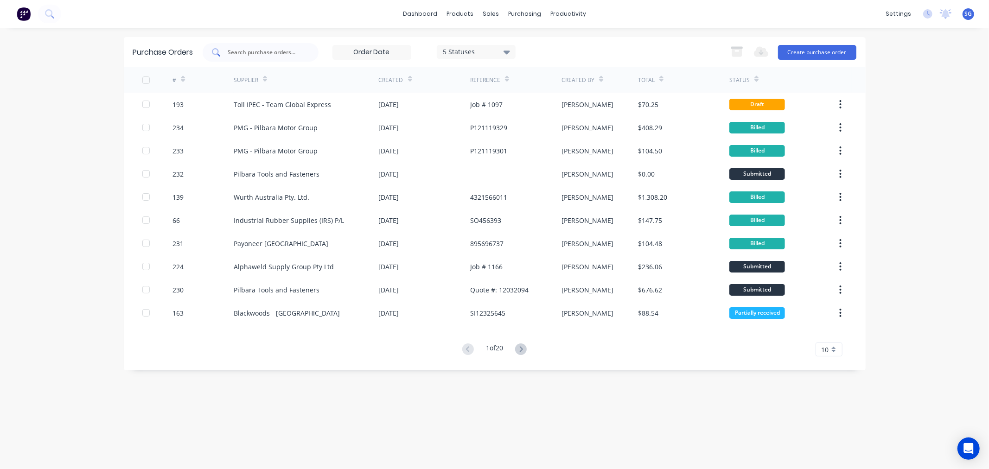
click at [243, 54] on input "text" at bounding box center [265, 52] width 77 height 9
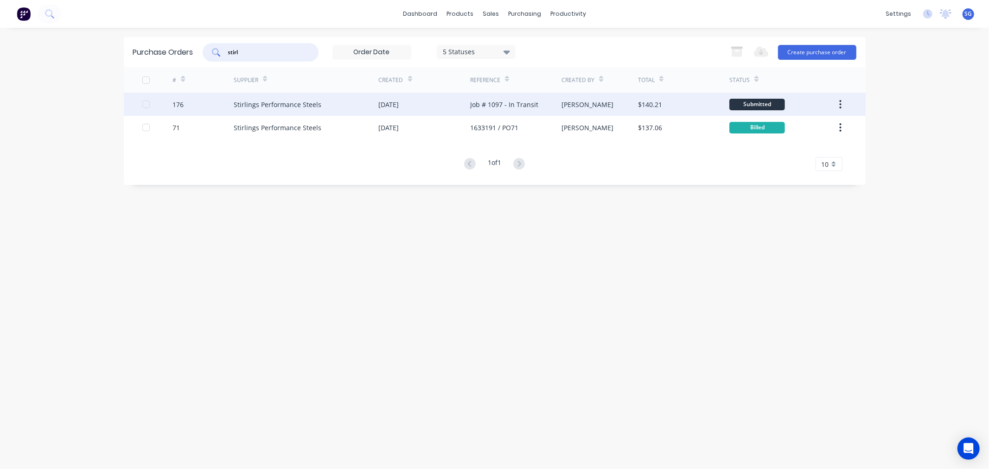
type input "stirl"
click at [322, 102] on div "Stirlings Performance Steels" at bounding box center [306, 104] width 145 height 23
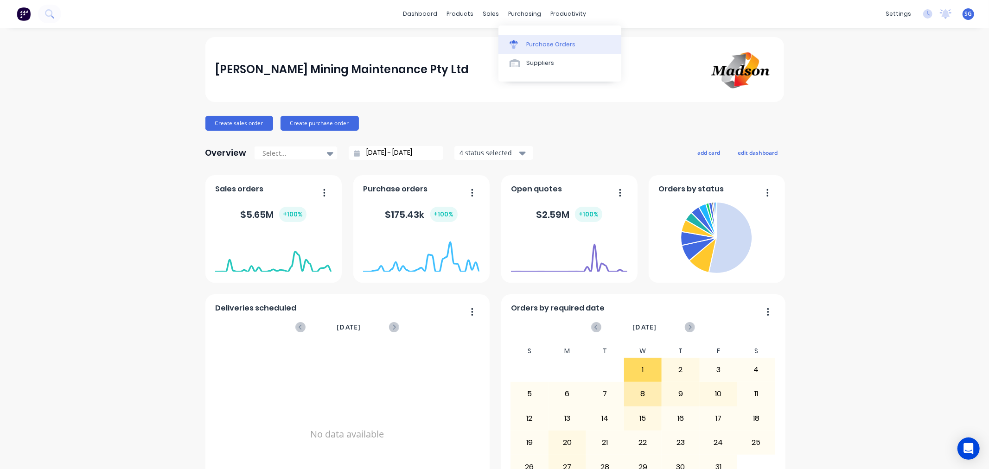
click at [524, 42] on link "Purchase Orders" at bounding box center [559, 44] width 123 height 19
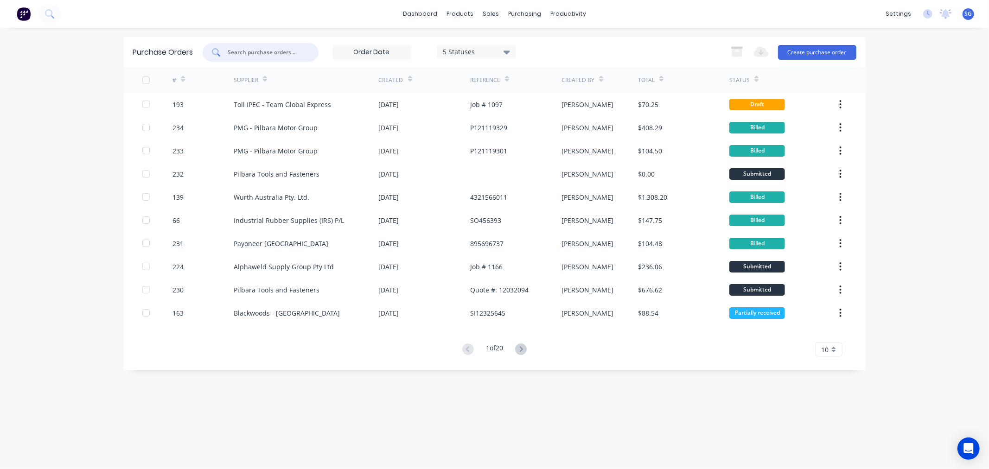
click at [247, 48] on input "text" at bounding box center [265, 52] width 77 height 9
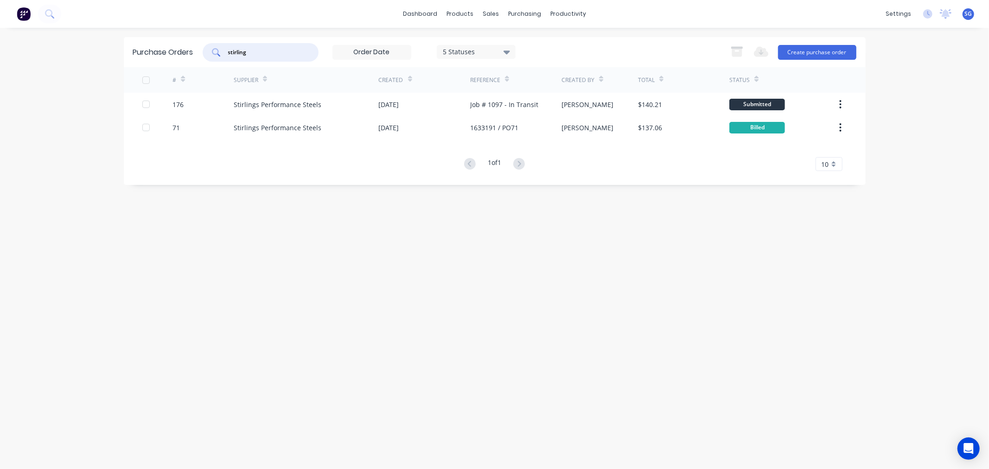
type input "stirling"
